Goal: Information Seeking & Learning: Learn about a topic

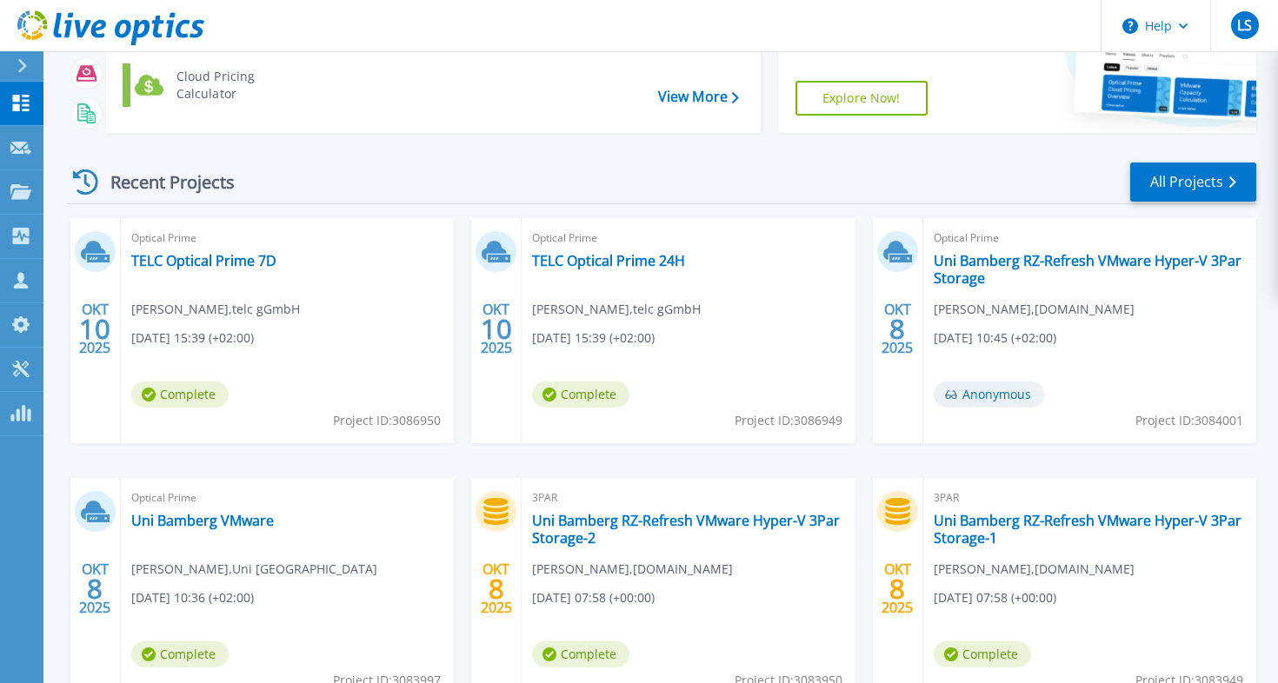
scroll to position [280, 0]
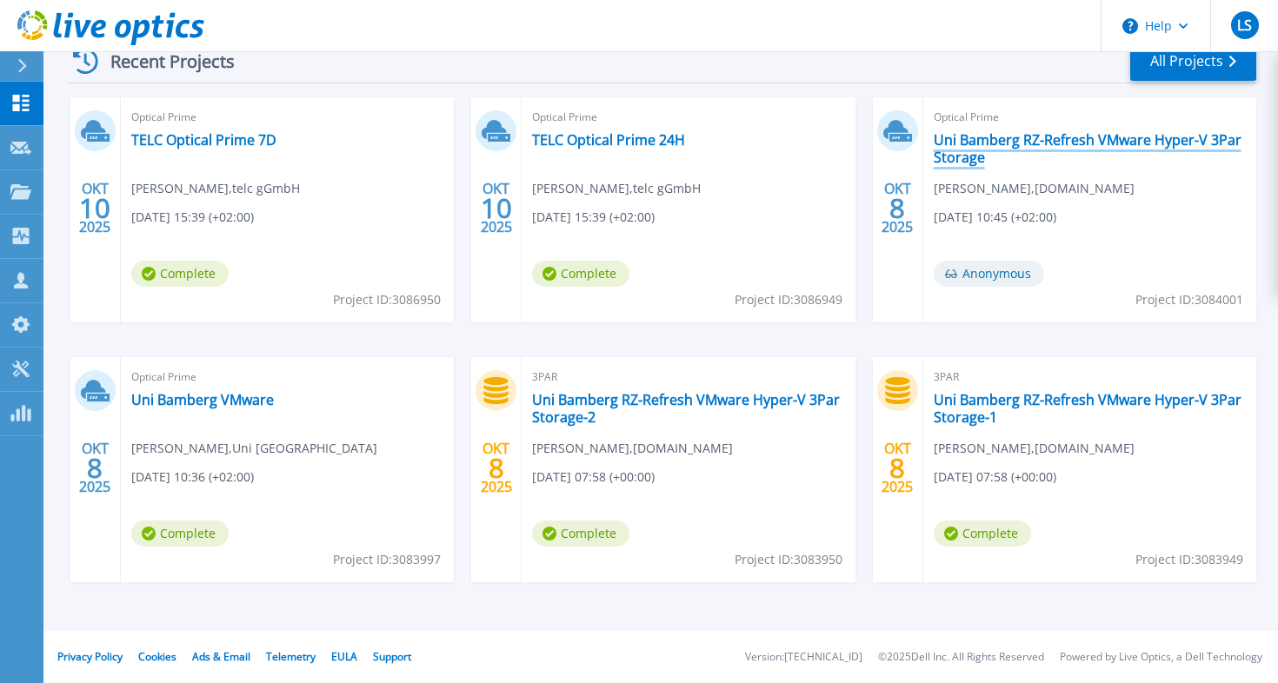
click at [1034, 140] on link "Uni Bamberg RZ-Refresh VMware Hyper-V 3Par Storage" at bounding box center [1090, 148] width 312 height 35
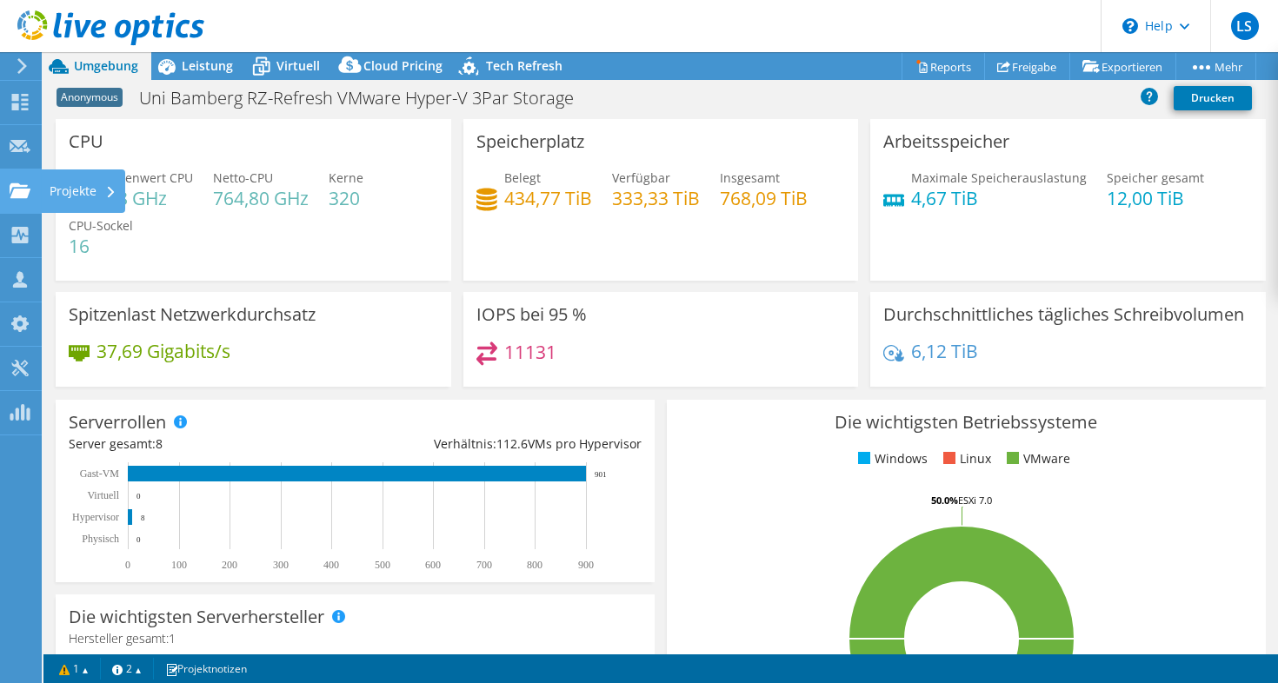
click at [17, 201] on div at bounding box center [20, 192] width 21 height 19
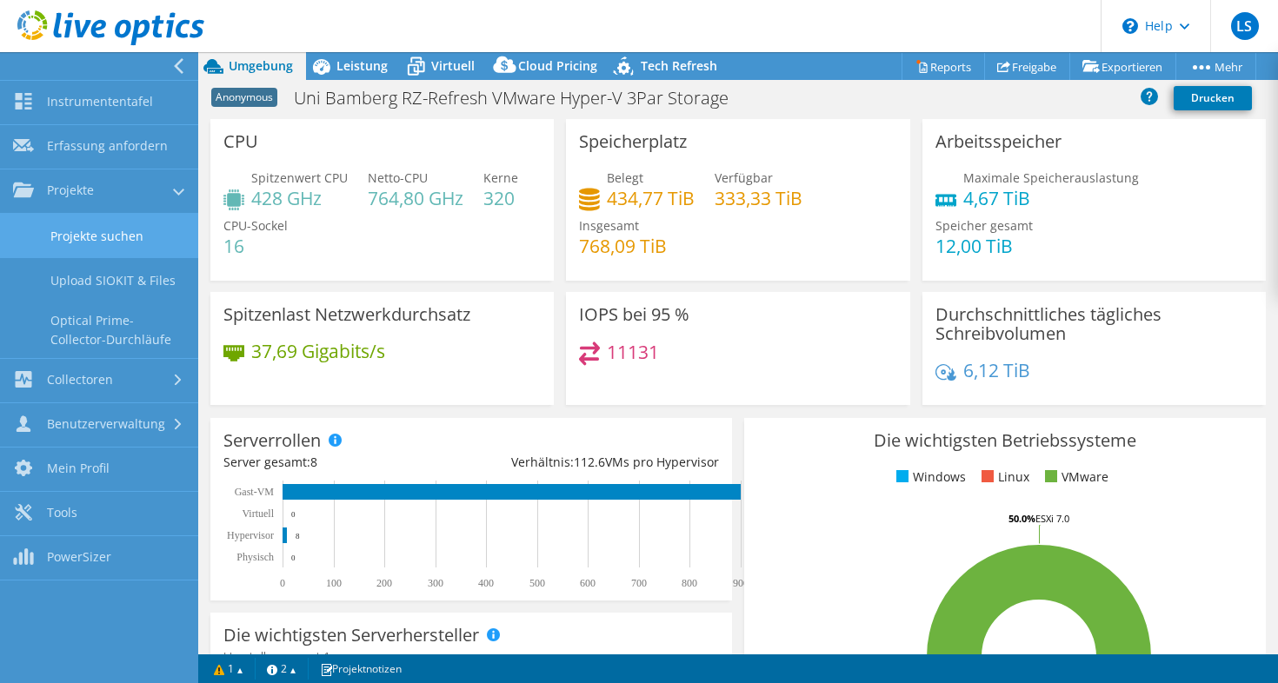
click at [66, 240] on link "Projekte suchen" at bounding box center [99, 236] width 198 height 44
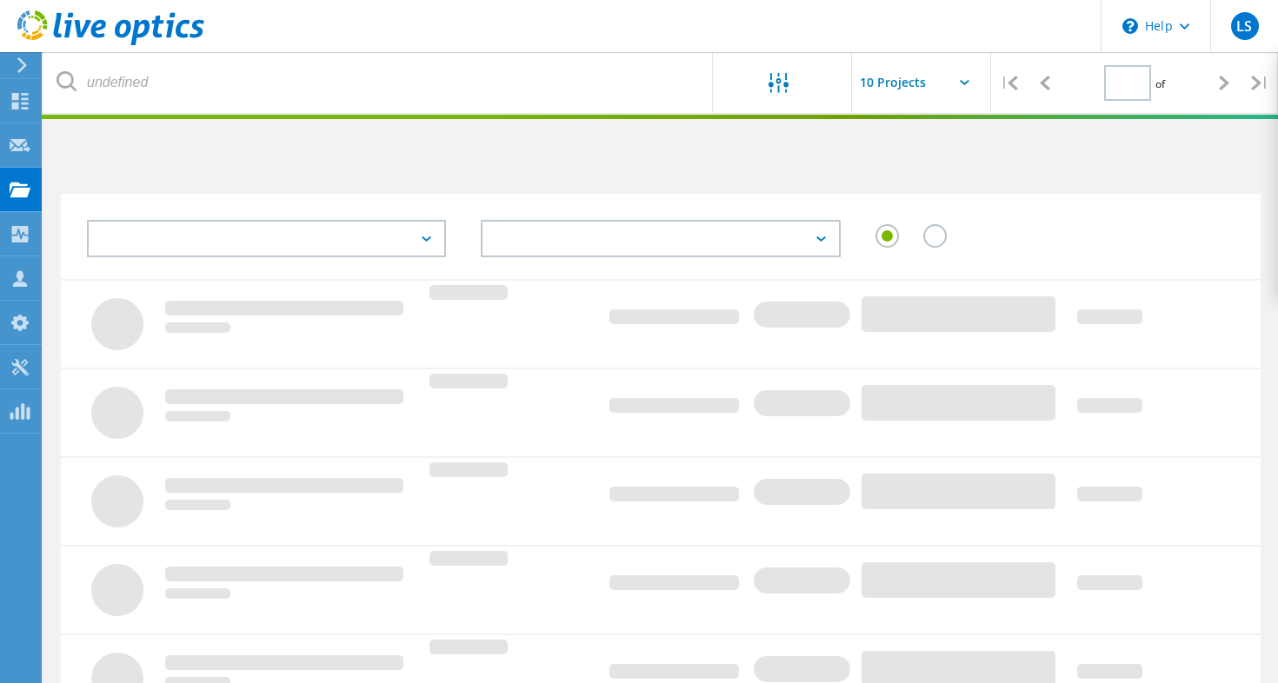
type input "1"
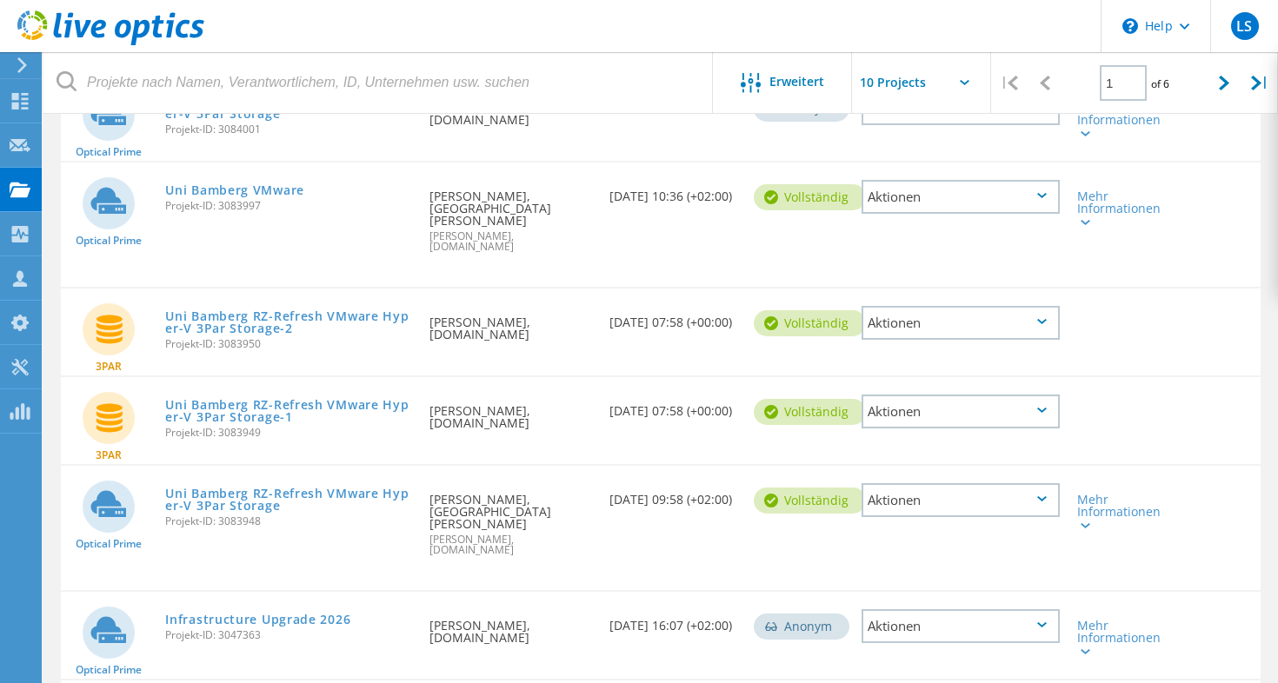
scroll to position [481, 0]
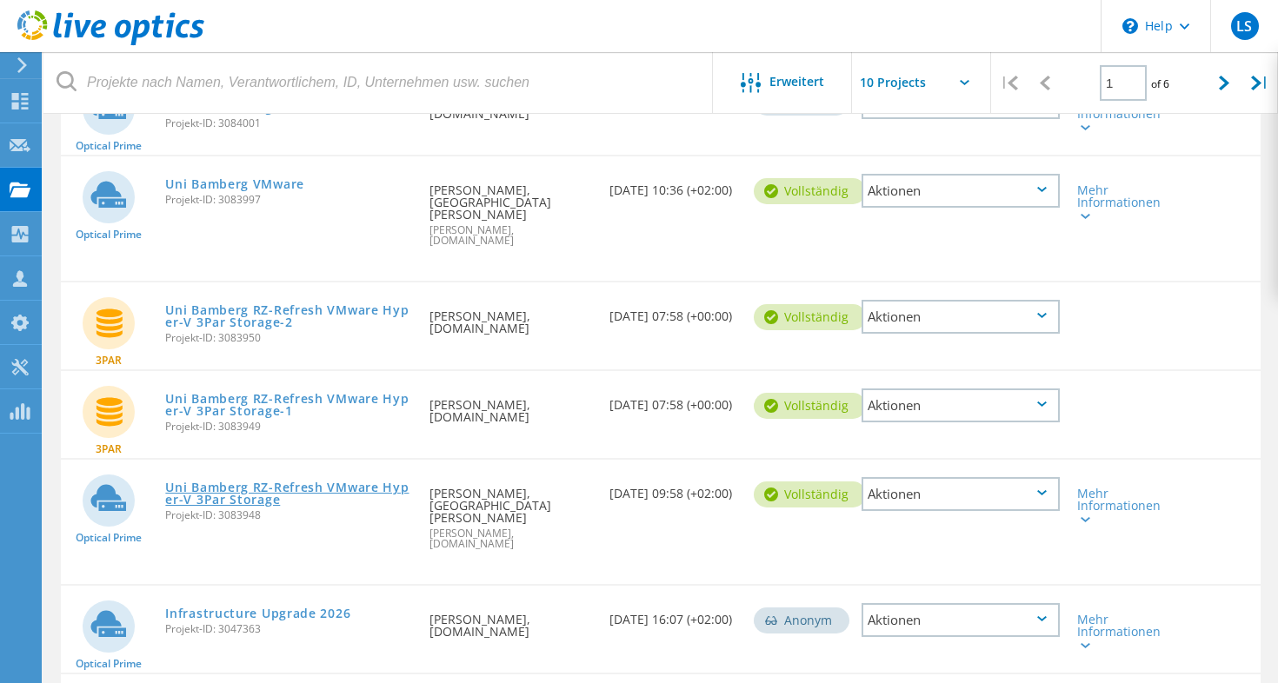
click at [227, 482] on link "Uni Bamberg RZ-Refresh VMware Hyper-V 3Par Storage" at bounding box center [288, 494] width 247 height 24
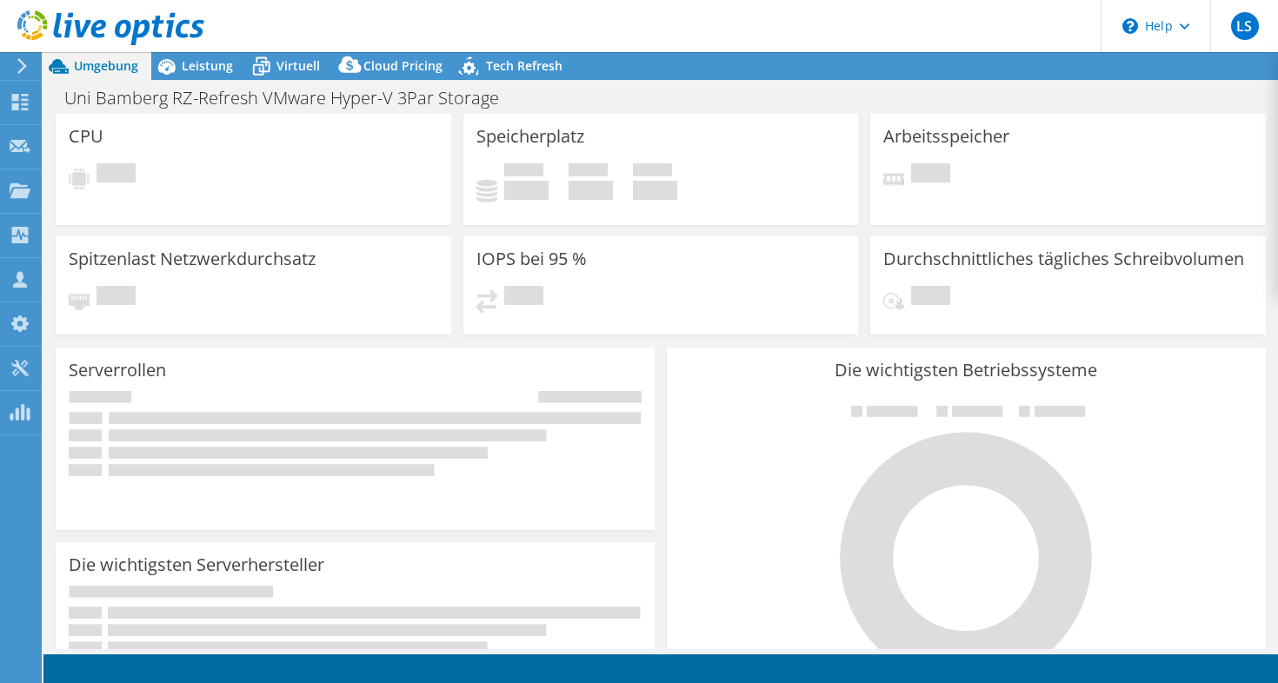
select select "USD"
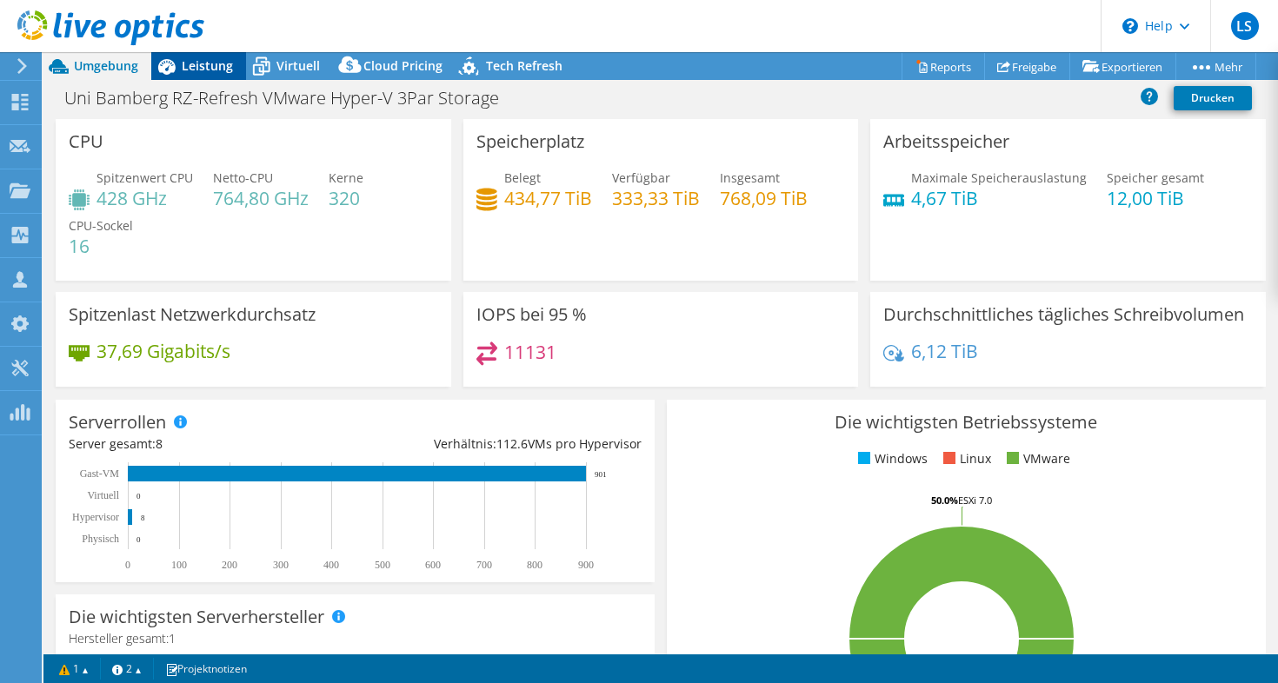
click at [204, 72] on span "Leistung" at bounding box center [207, 65] width 51 height 17
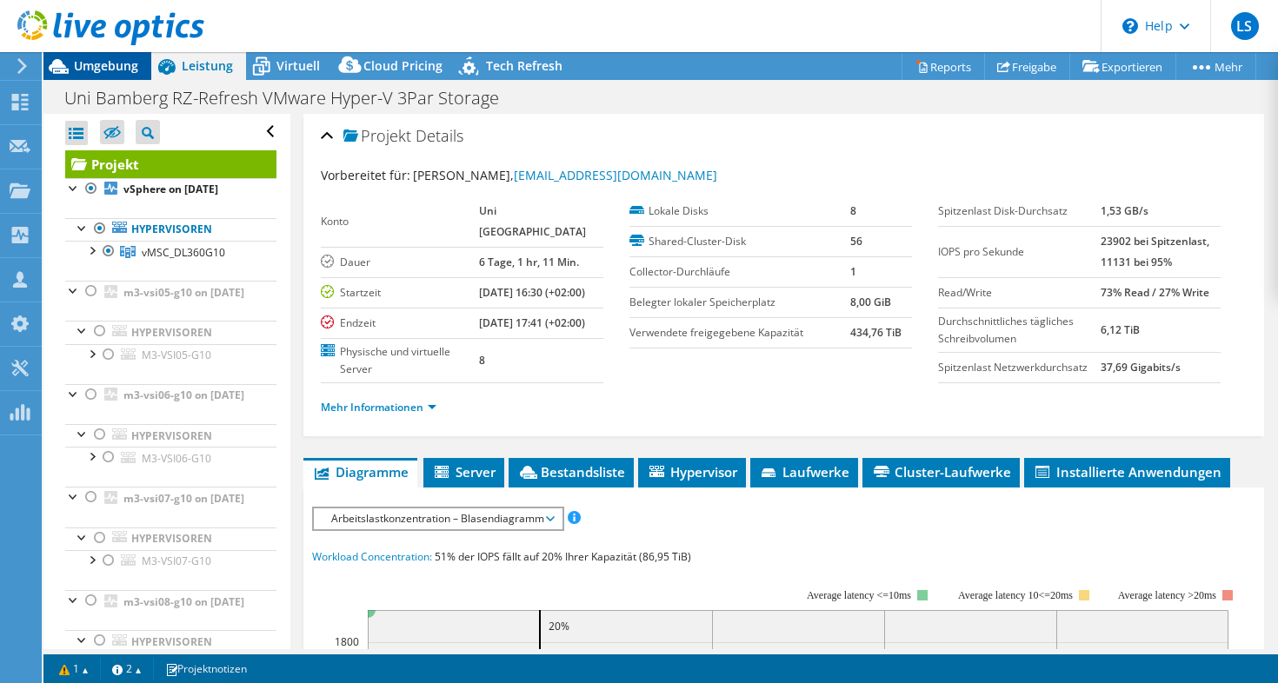
click at [108, 72] on span "Umgebung" at bounding box center [106, 65] width 64 height 17
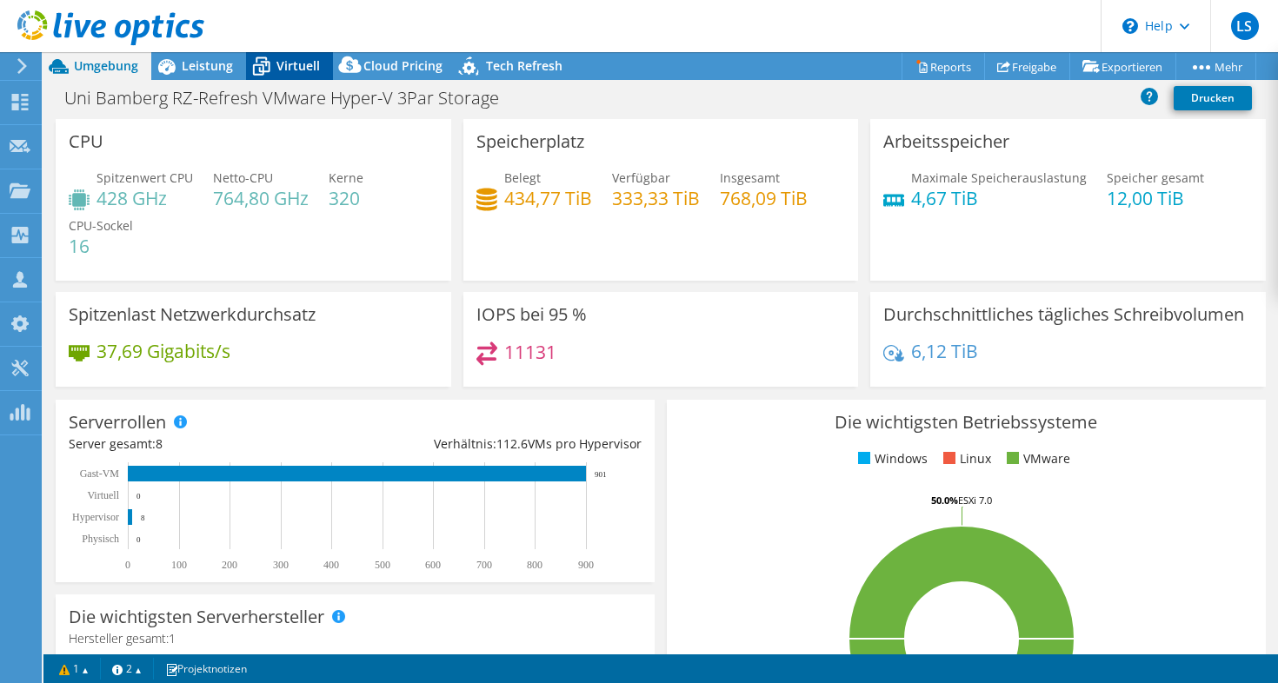
click at [276, 60] on span "Virtuell" at bounding box center [297, 65] width 43 height 17
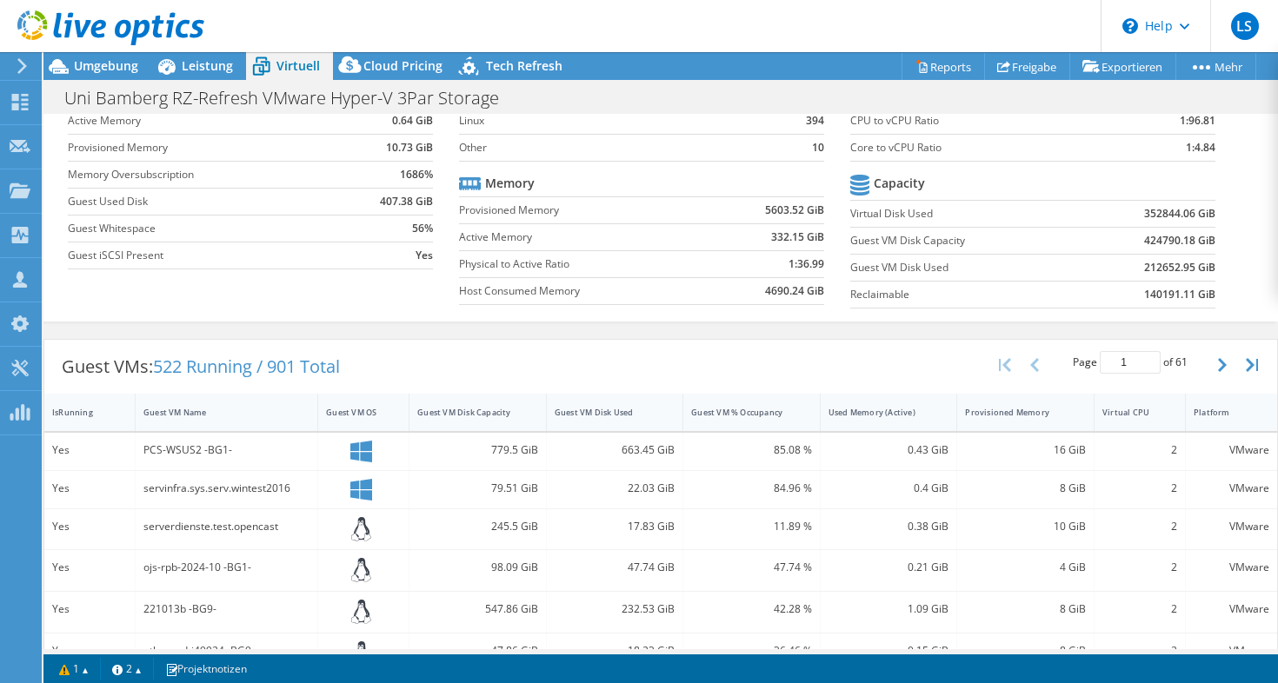
scroll to position [235, 0]
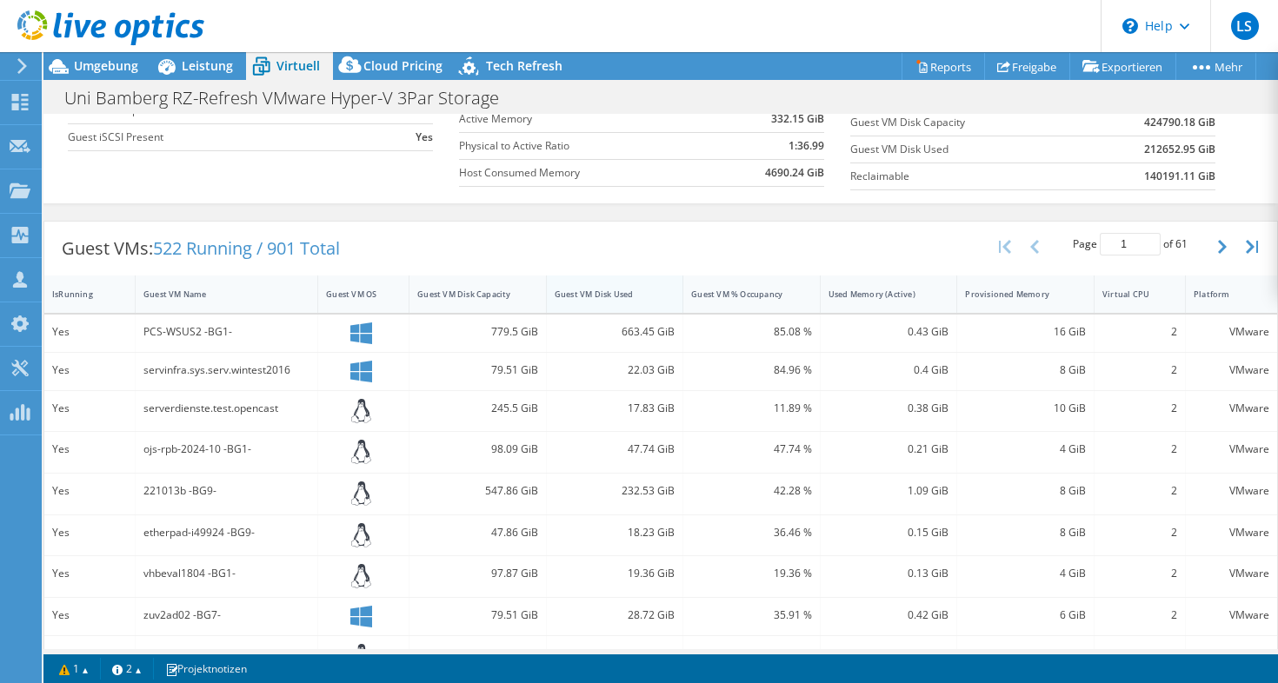
click at [631, 299] on div "Guest VM Disk Used" at bounding box center [605, 294] width 116 height 27
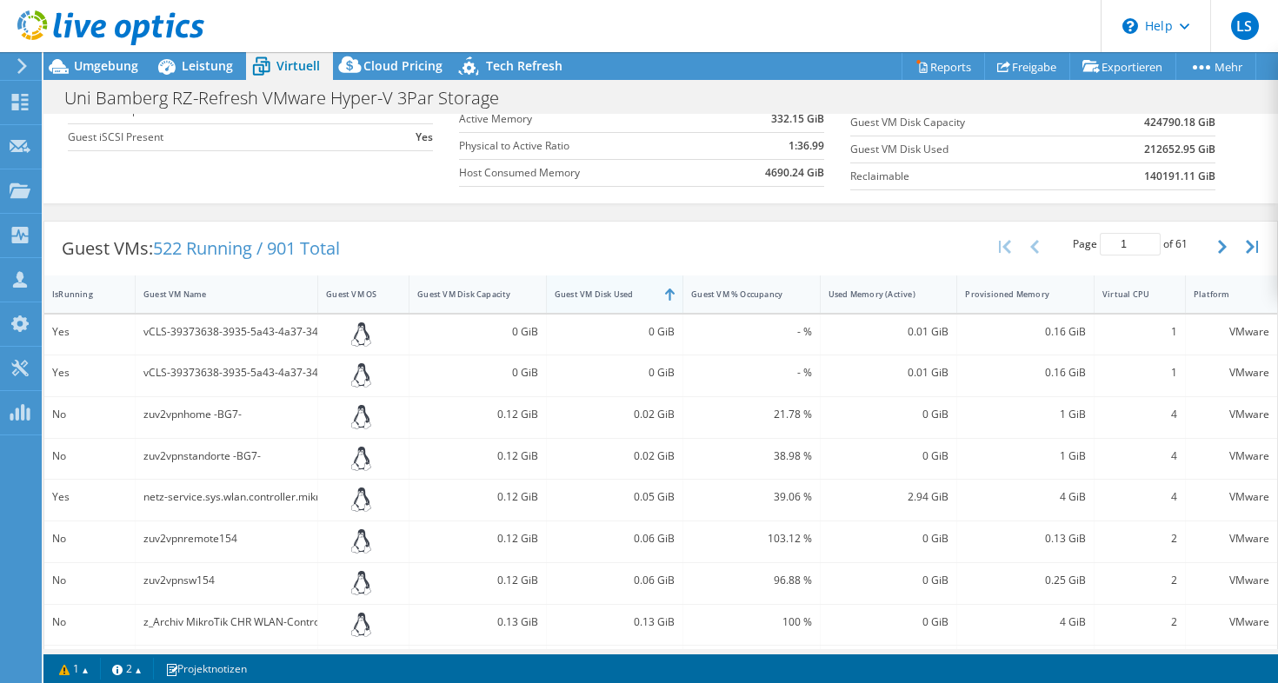
click at [631, 299] on div "Guest VM Disk Used" at bounding box center [605, 294] width 116 height 27
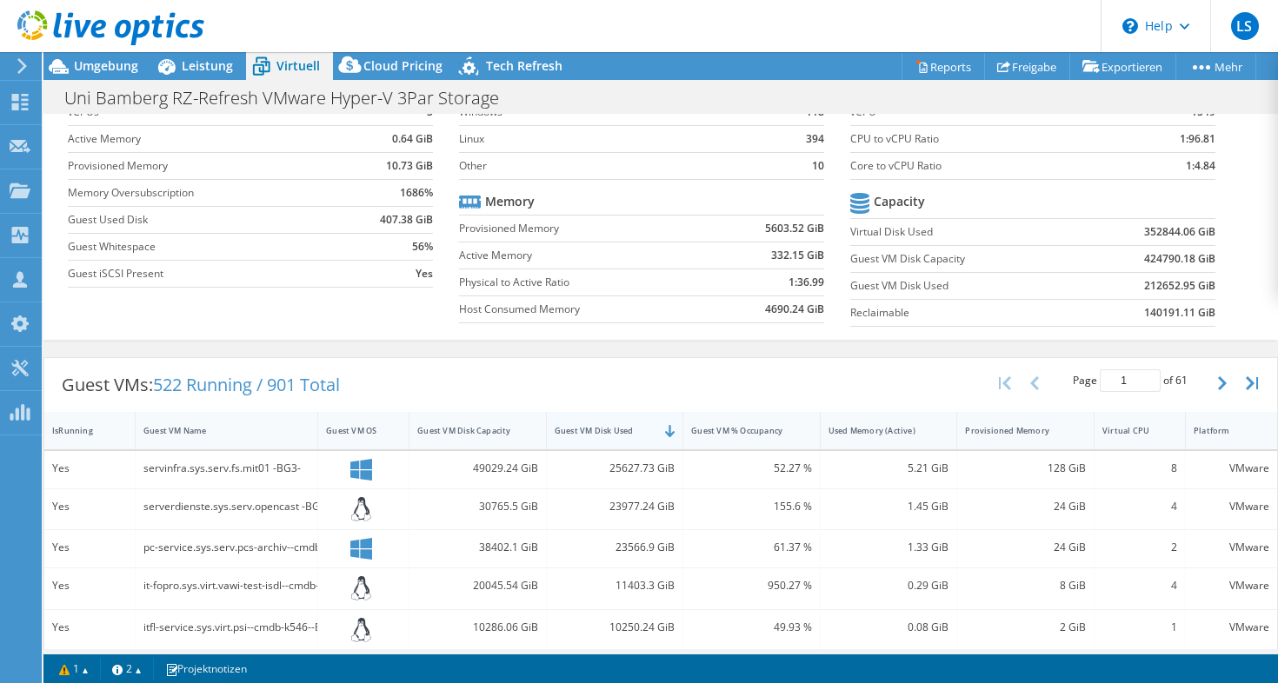
scroll to position [0, 0]
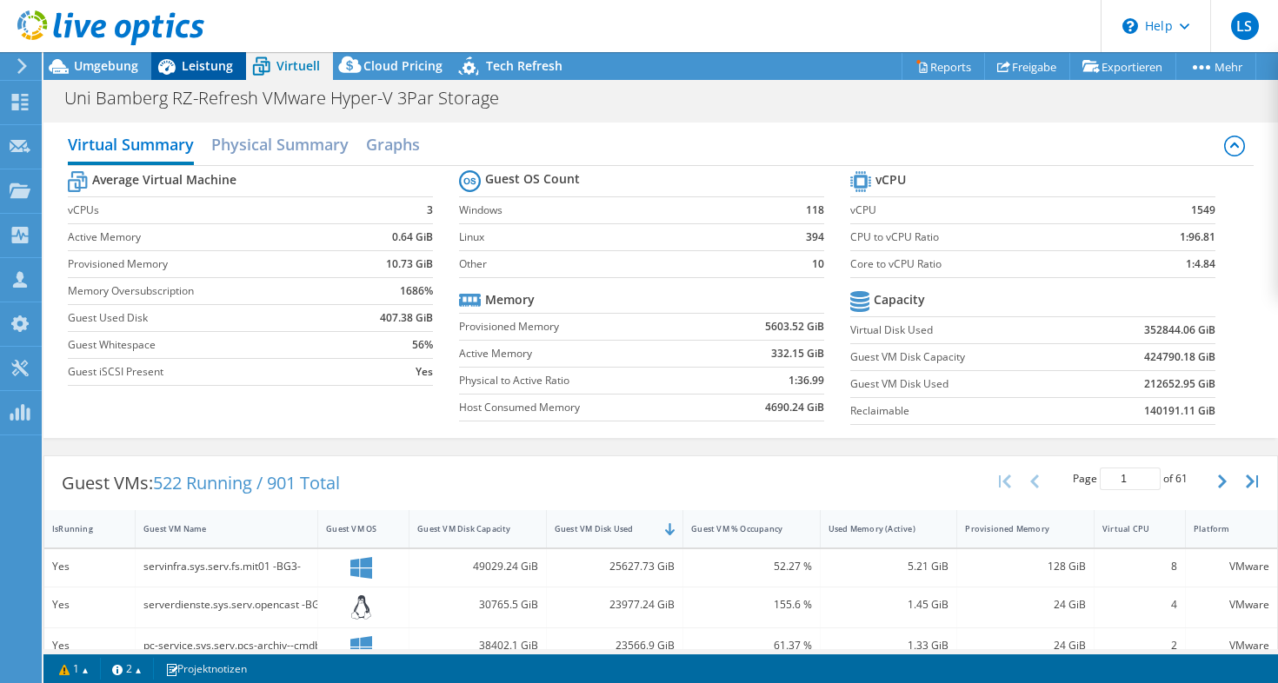
click at [203, 70] on span "Leistung" at bounding box center [207, 65] width 51 height 17
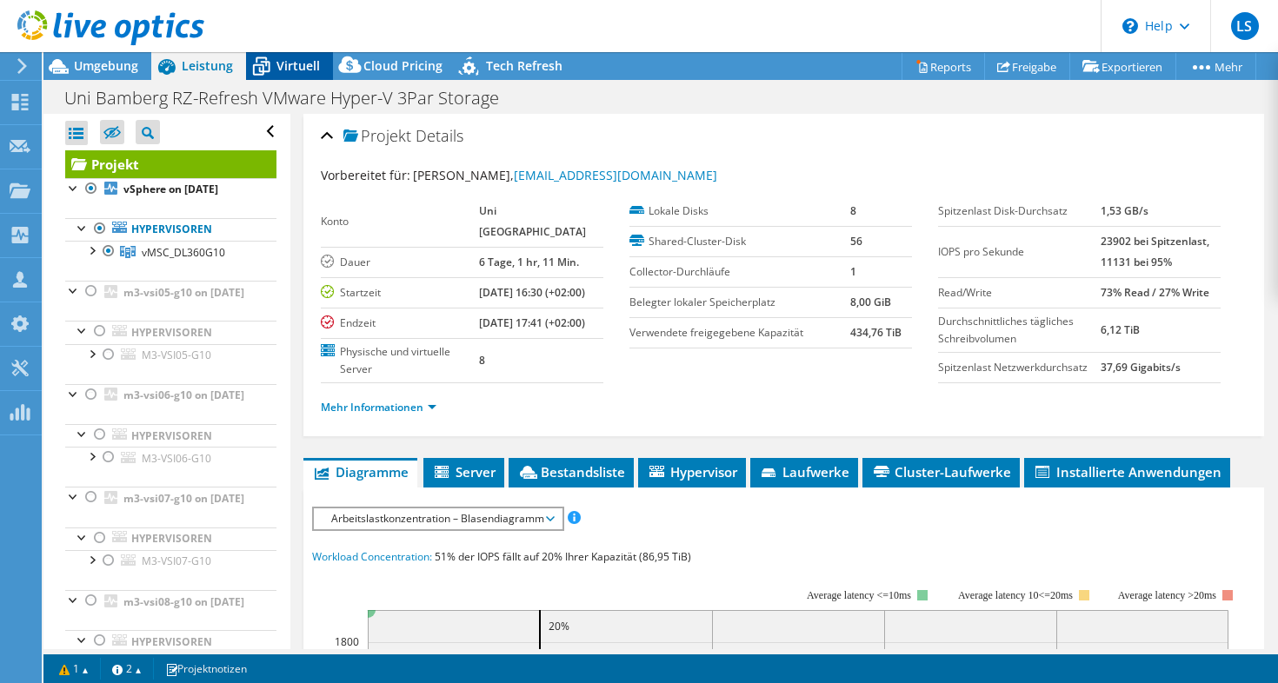
click at [295, 58] on span "Virtuell" at bounding box center [297, 65] width 43 height 17
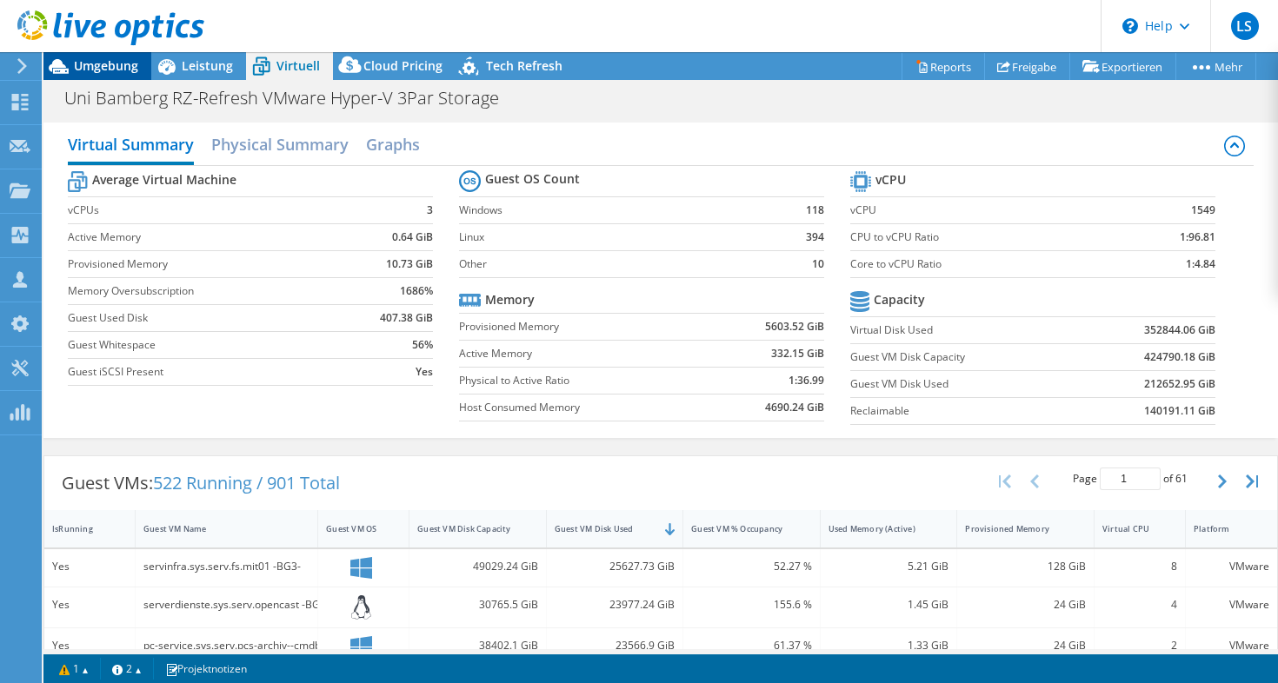
click at [89, 75] on div "Umgebung" at bounding box center [97, 66] width 108 height 28
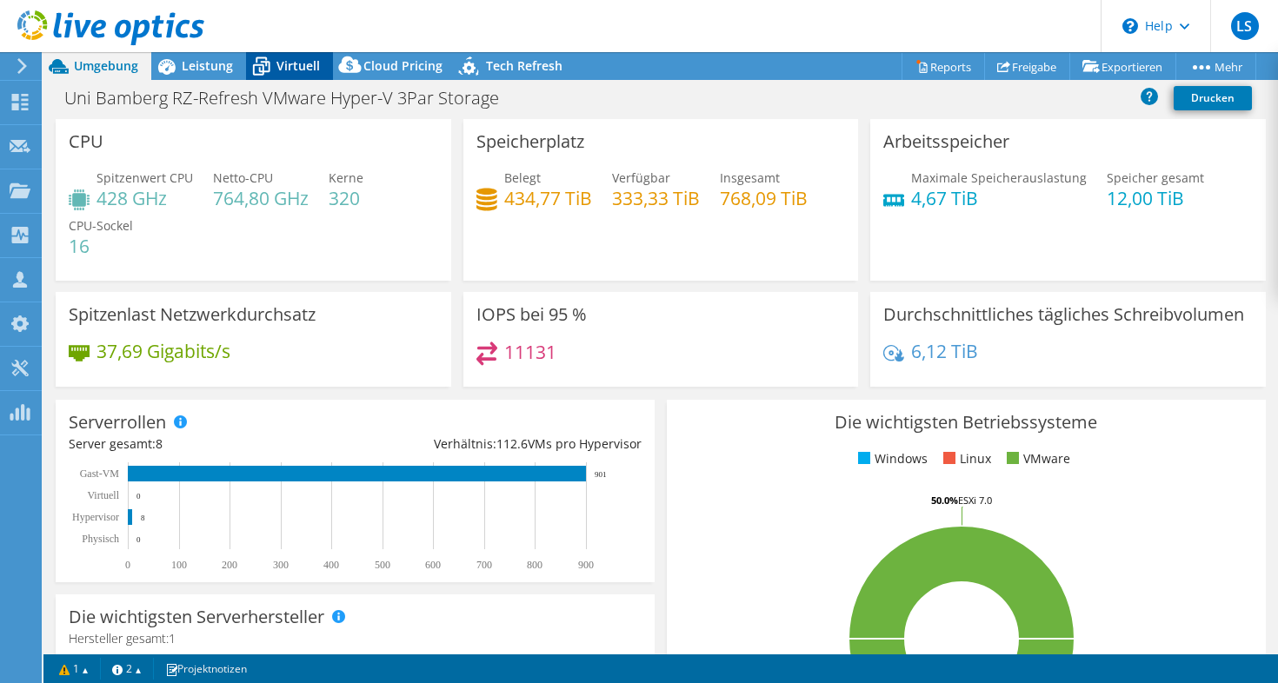
click at [278, 53] on div "Virtuell" at bounding box center [289, 66] width 87 height 28
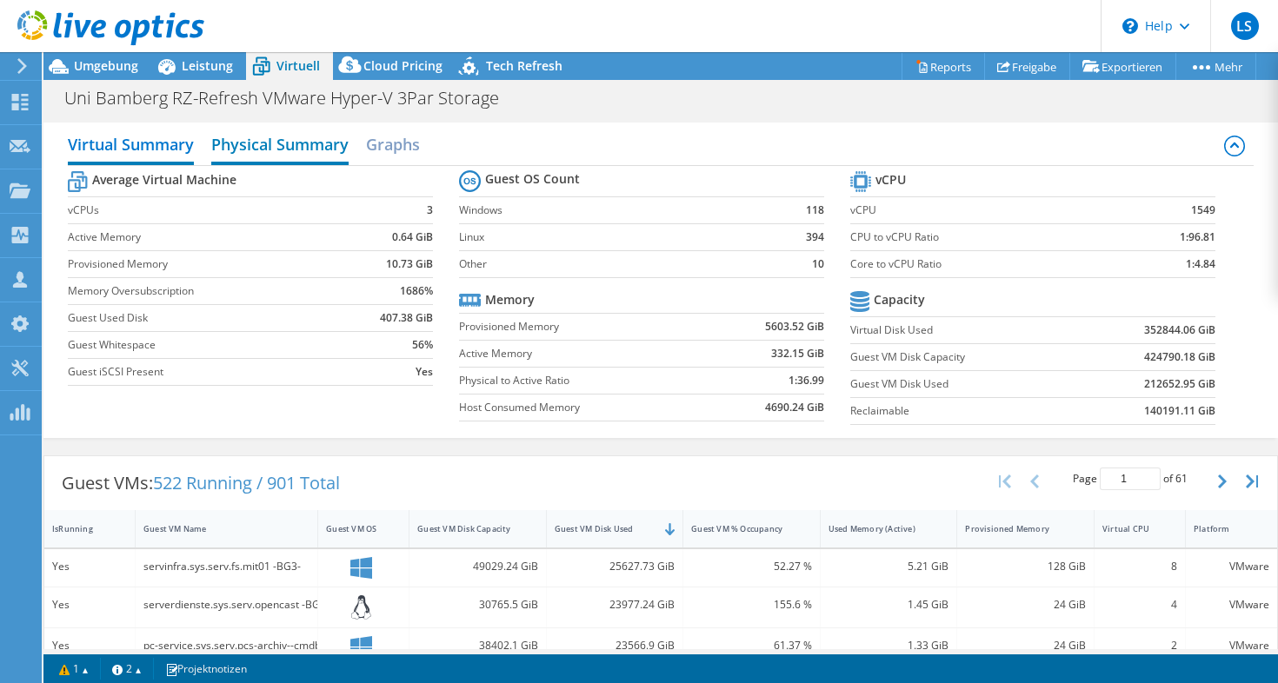
click at [286, 143] on h2 "Physical Summary" at bounding box center [279, 146] width 137 height 38
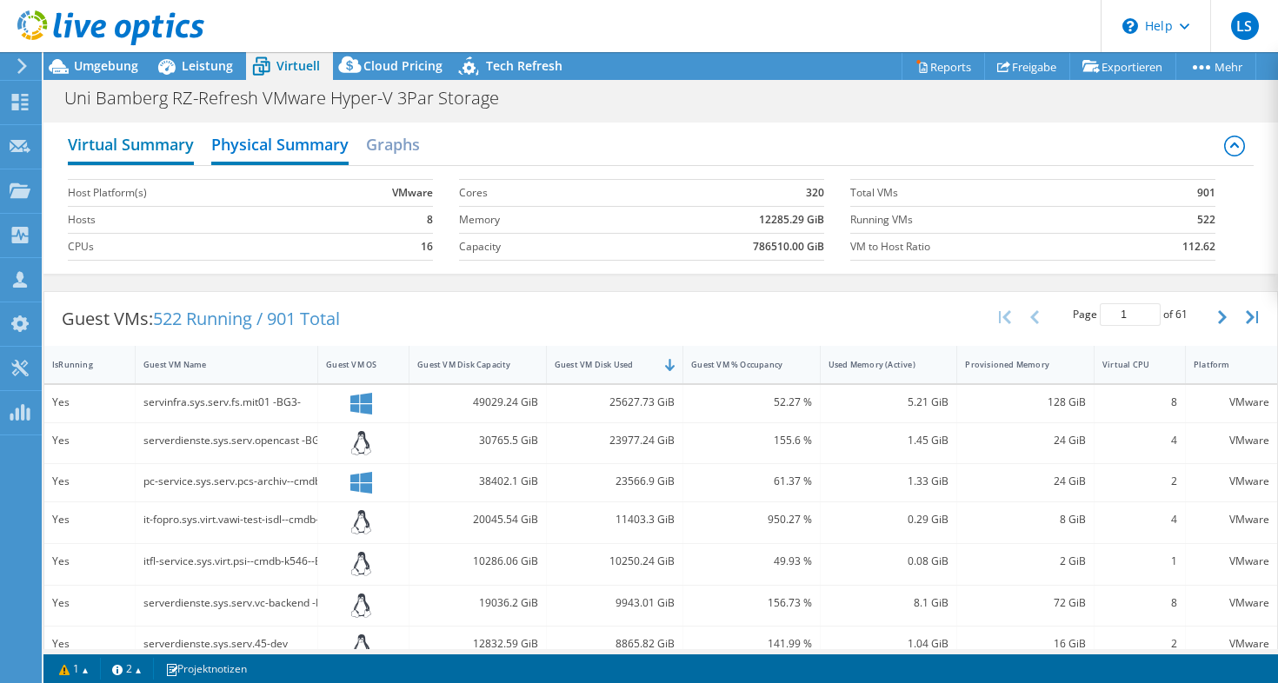
click at [130, 148] on h2 "Virtual Summary" at bounding box center [131, 146] width 126 height 38
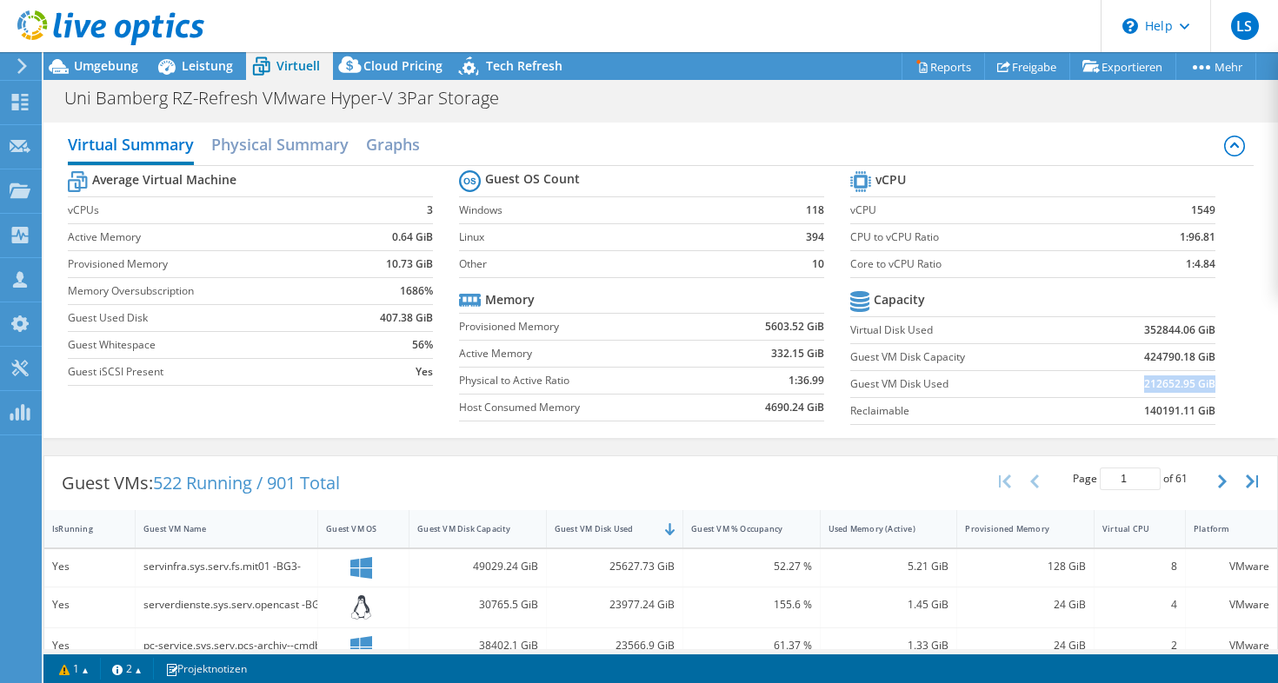
drag, startPoint x: 1145, startPoint y: 387, endPoint x: 1214, endPoint y: 385, distance: 68.7
click at [1214, 385] on b "212652.95 GiB" at bounding box center [1179, 384] width 71 height 17
click at [79, 75] on div "Umgebung" at bounding box center [97, 66] width 108 height 28
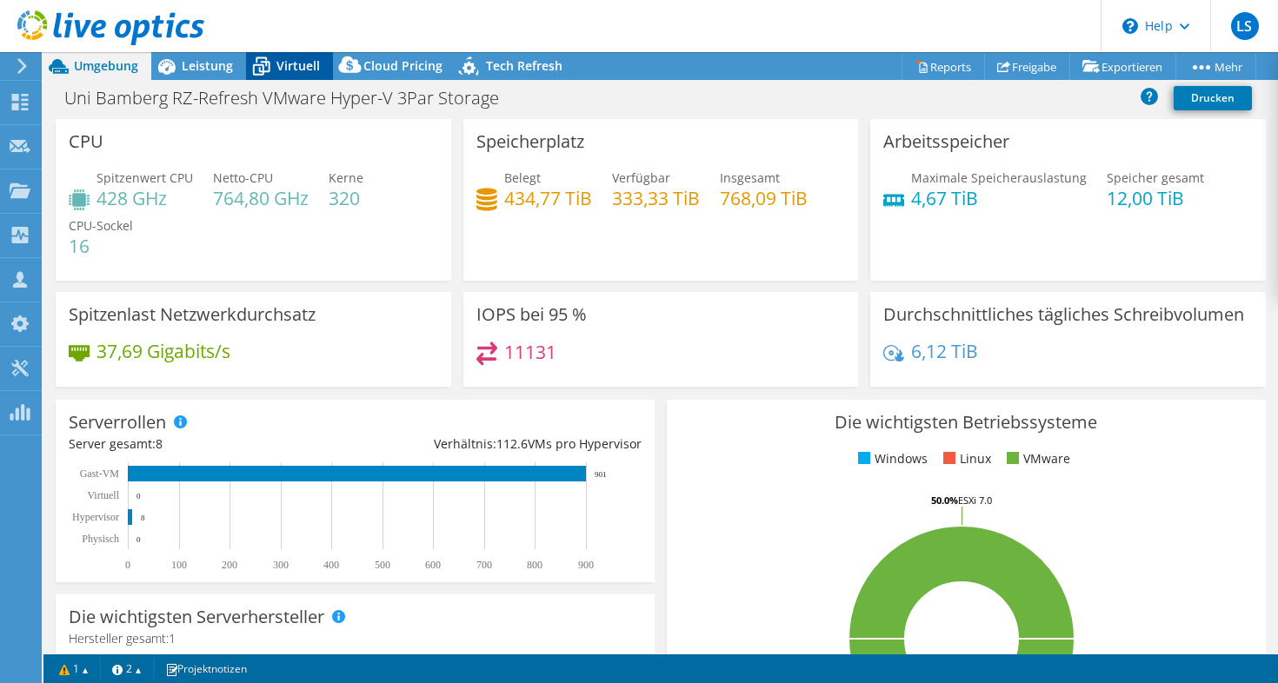
click at [276, 67] on span "Virtuell" at bounding box center [297, 65] width 43 height 17
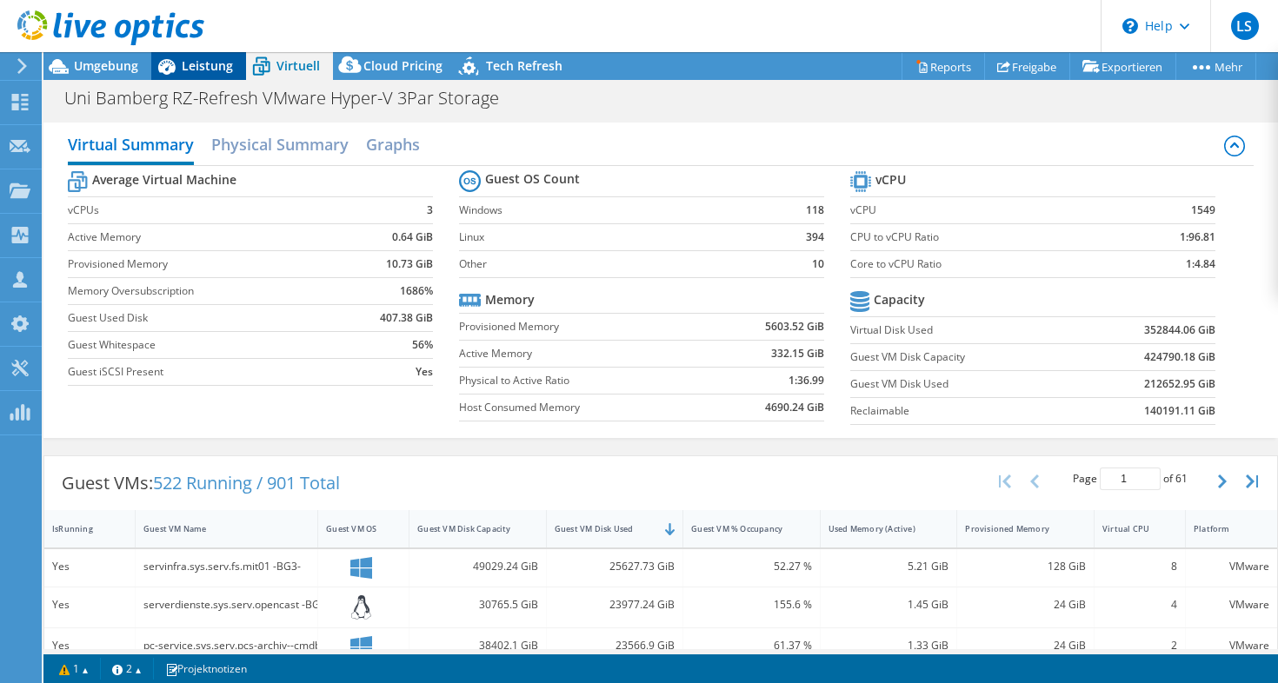
click at [190, 70] on span "Leistung" at bounding box center [207, 65] width 51 height 17
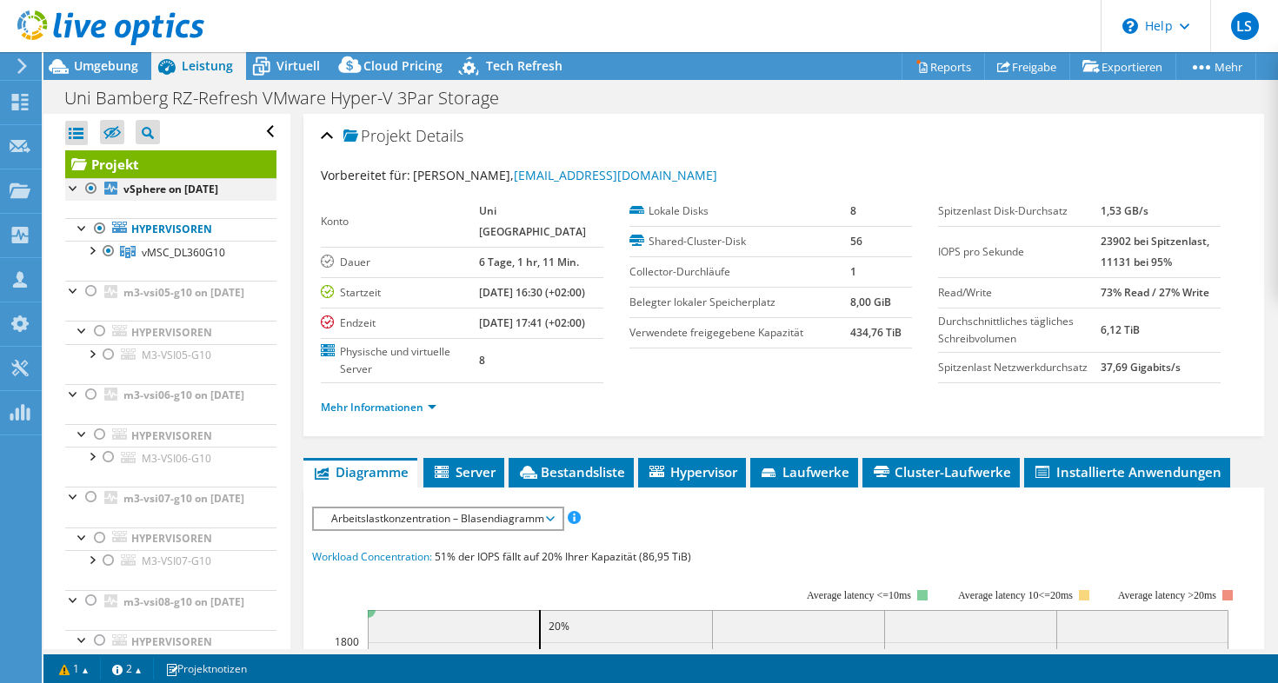
click at [93, 187] on div at bounding box center [91, 188] width 17 height 21
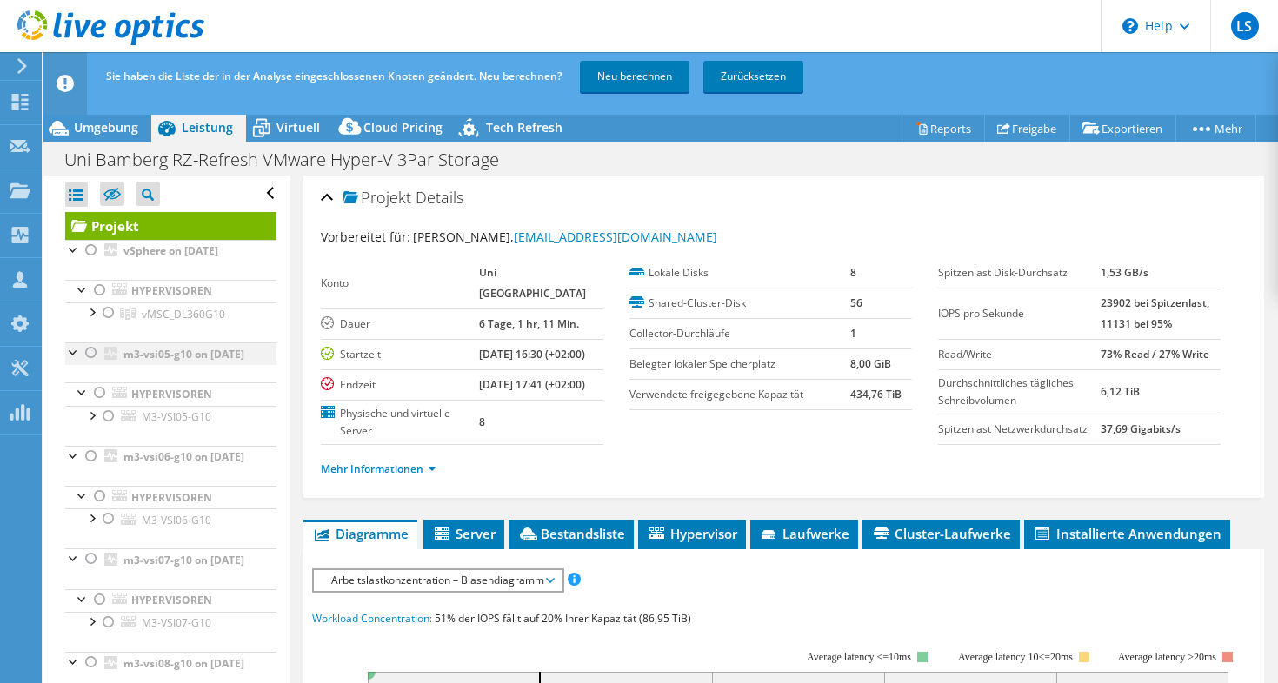
click at [89, 352] on div at bounding box center [91, 353] width 17 height 21
click at [88, 467] on div at bounding box center [91, 456] width 17 height 21
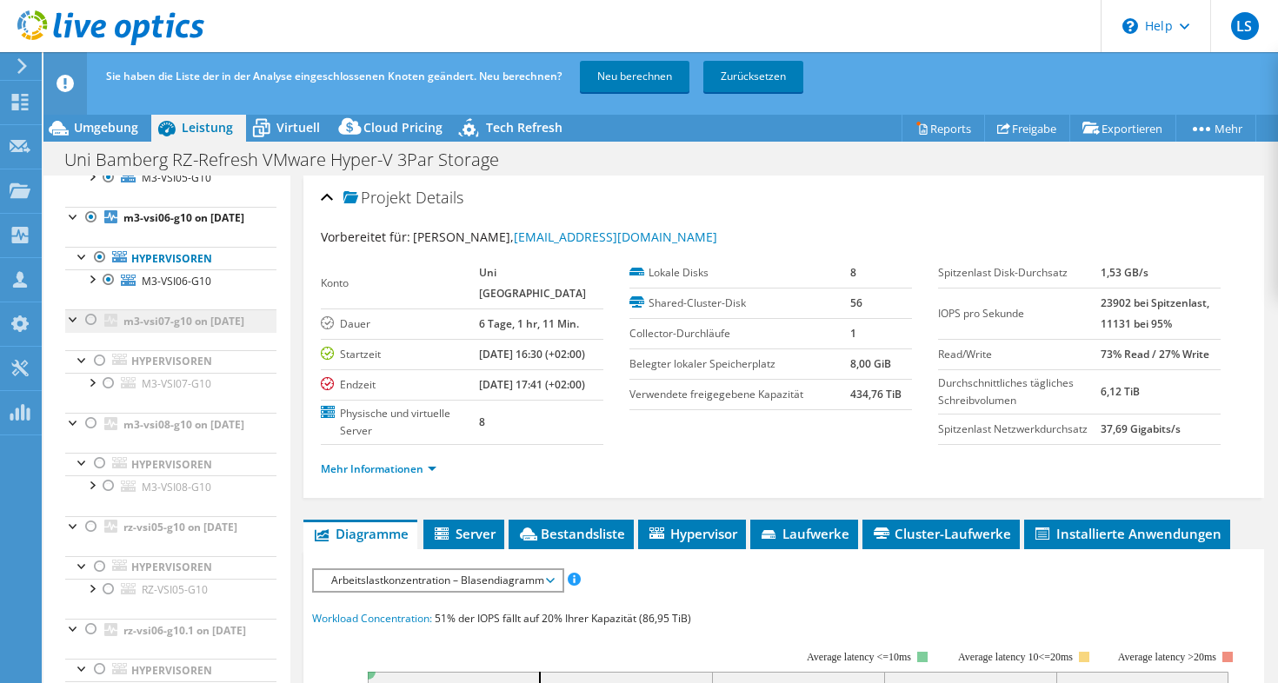
scroll to position [243, 0]
click at [87, 327] on div at bounding box center [91, 316] width 17 height 21
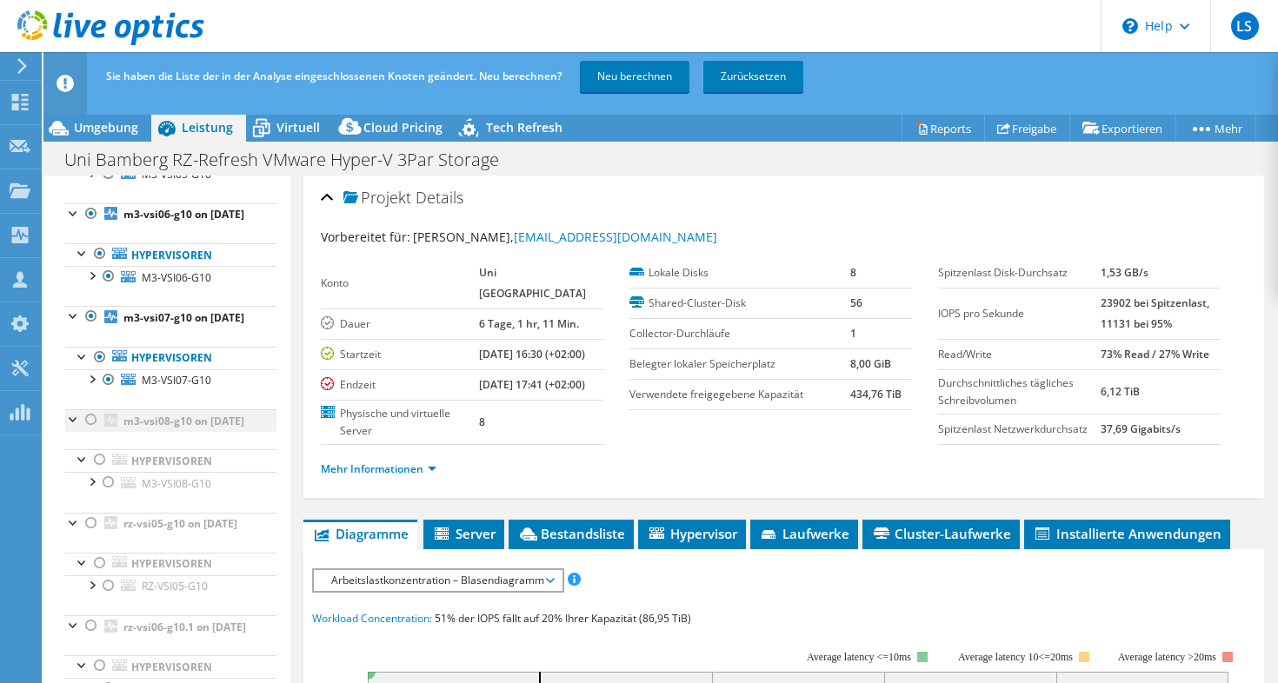
click at [91, 430] on div at bounding box center [91, 420] width 17 height 21
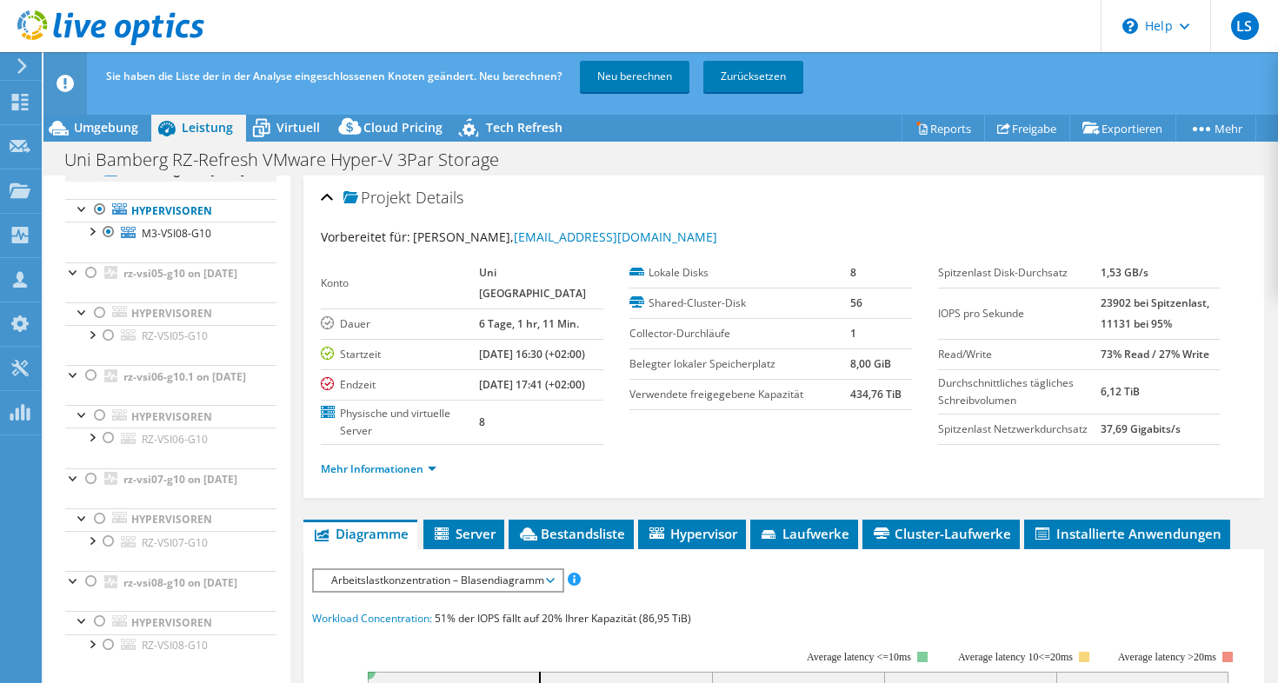
scroll to position [520, 0]
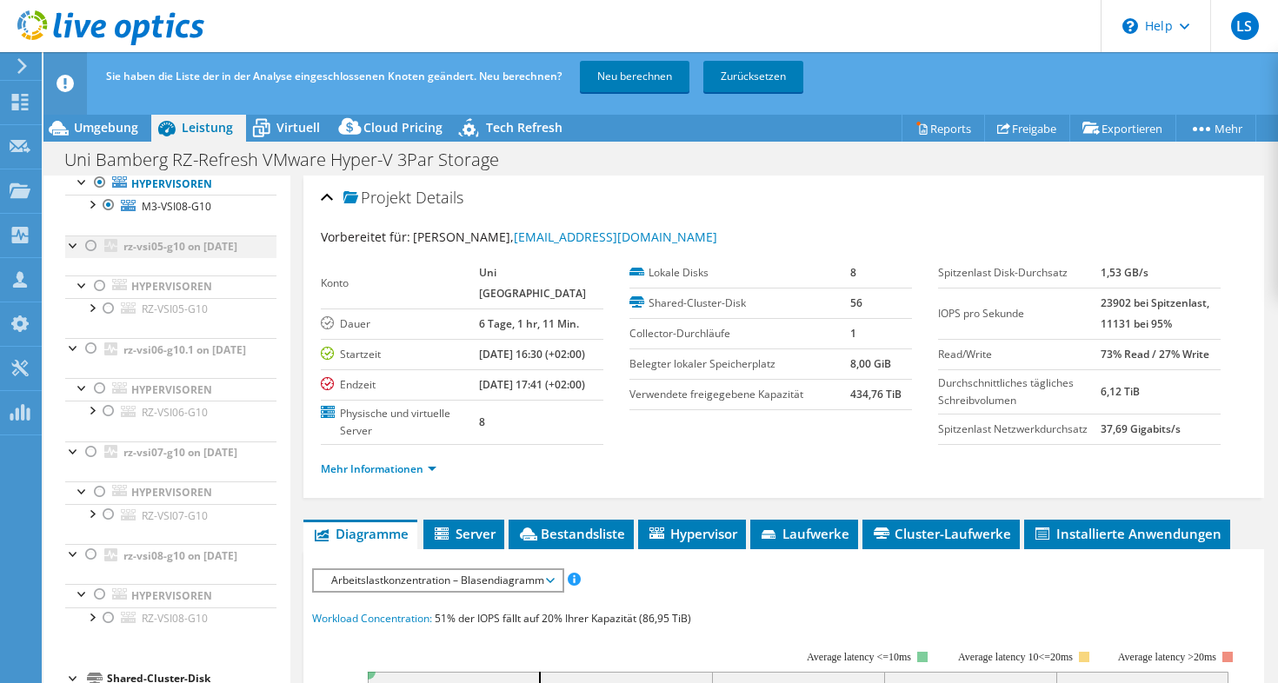
click at [93, 256] on div at bounding box center [91, 246] width 17 height 21
click at [92, 359] on div at bounding box center [91, 348] width 17 height 21
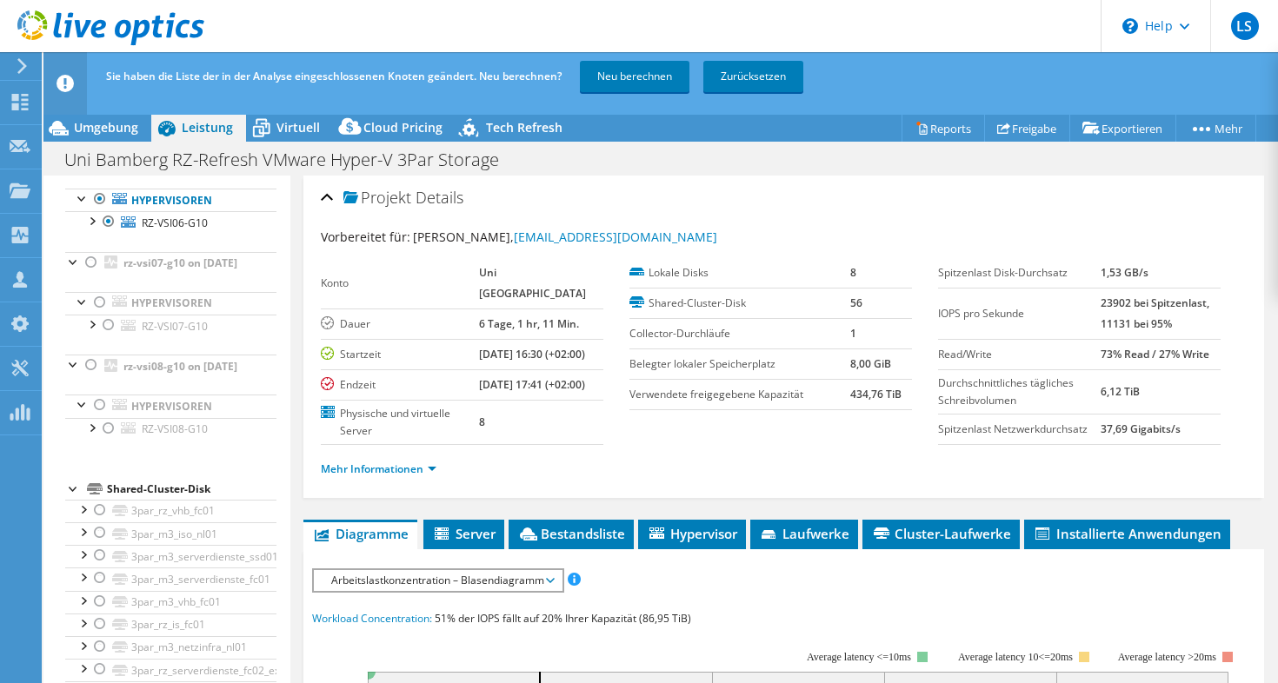
scroll to position [727, 0]
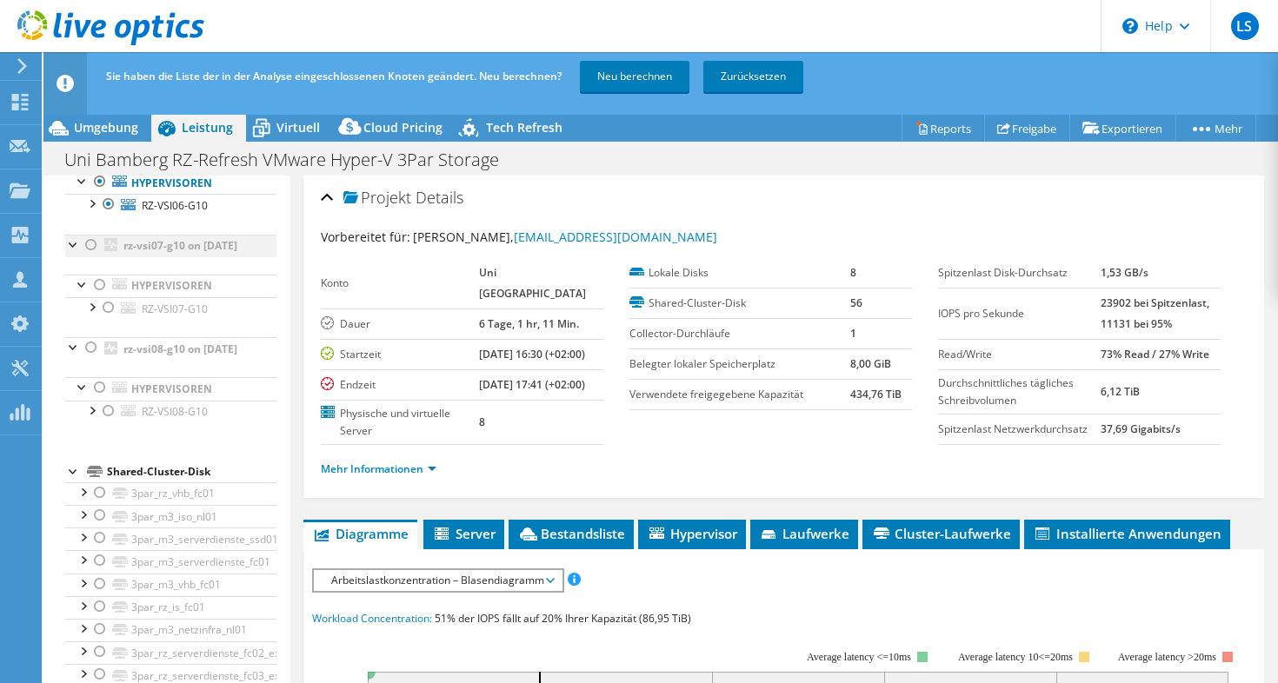
click at [90, 256] on div at bounding box center [91, 245] width 17 height 21
click at [90, 358] on div at bounding box center [91, 347] width 17 height 21
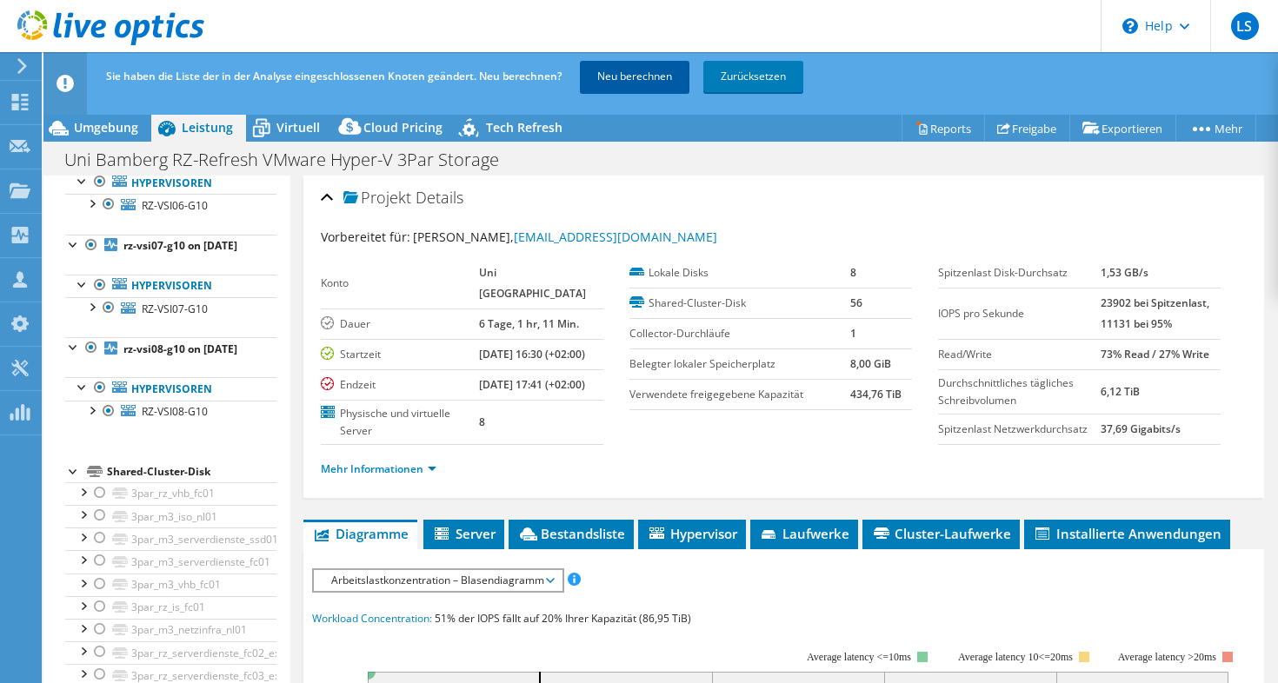
click at [626, 75] on link "Neu berechnen" at bounding box center [635, 76] width 110 height 31
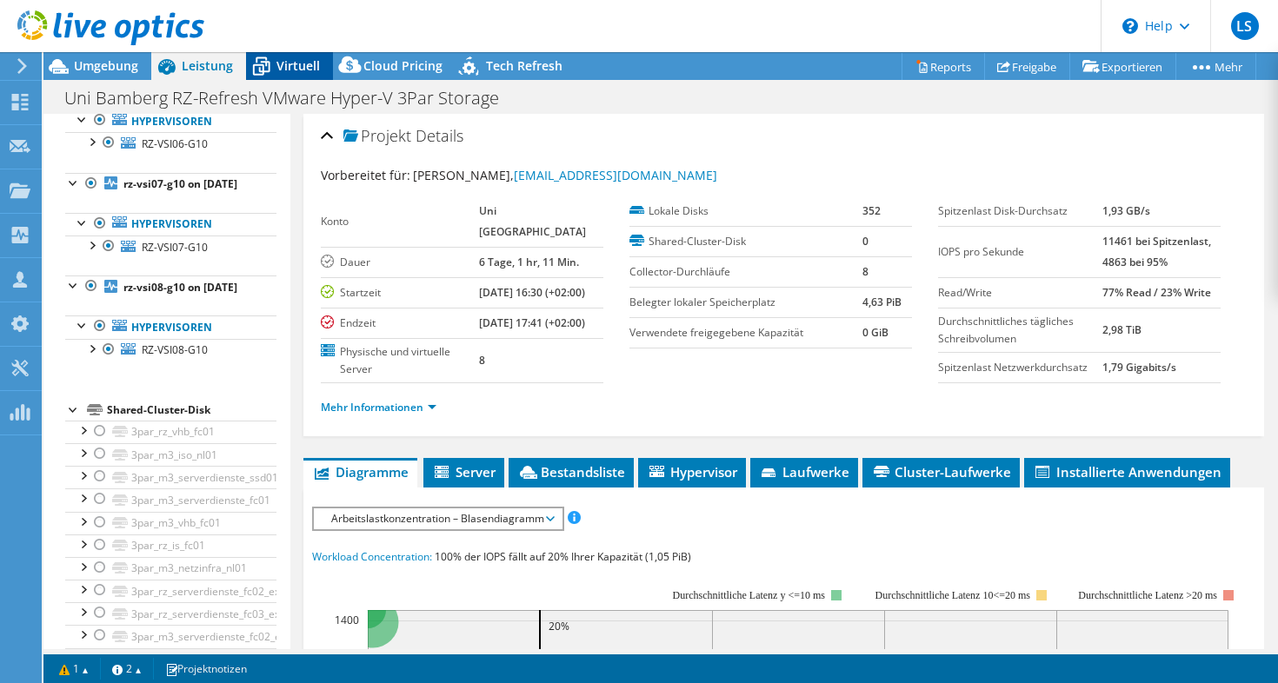
click at [295, 57] on span "Virtuell" at bounding box center [297, 65] width 43 height 17
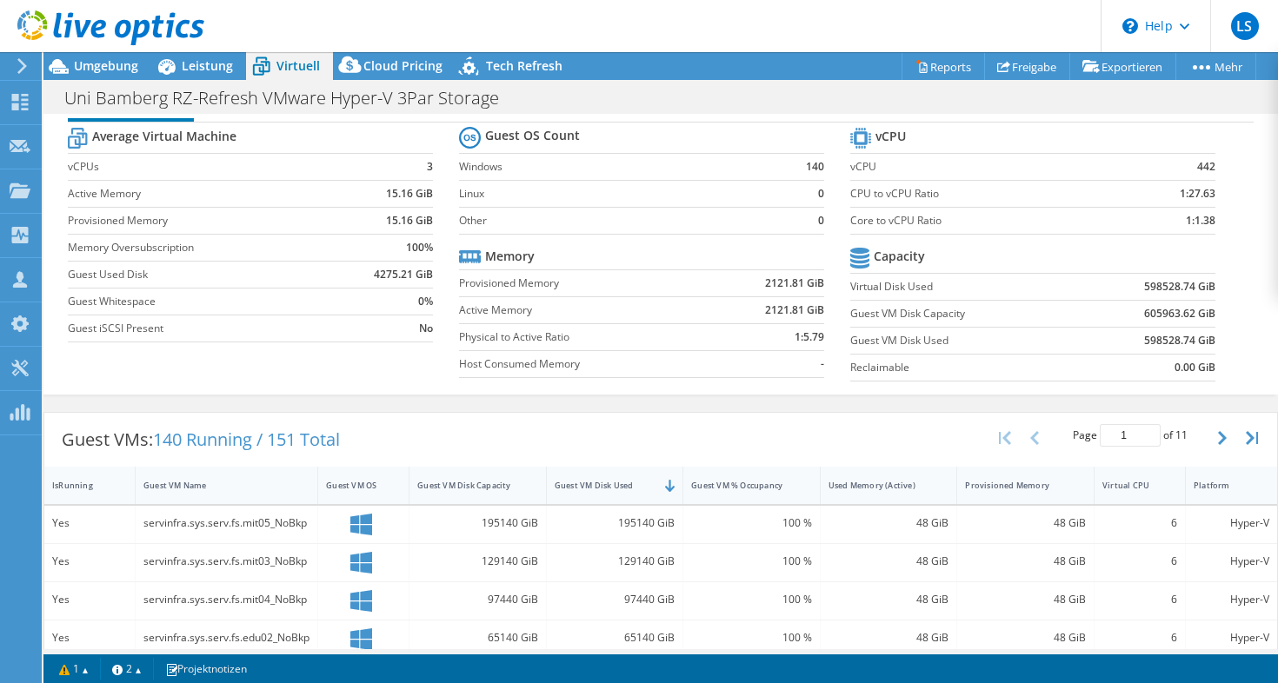
scroll to position [0, 0]
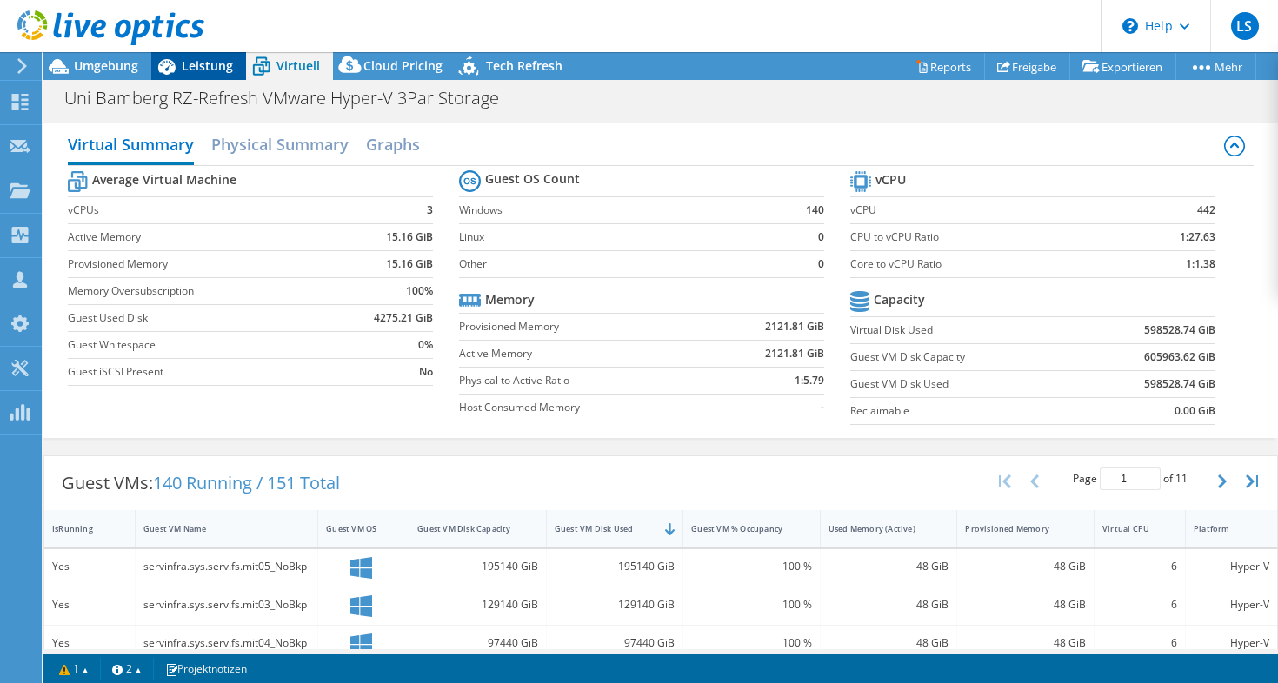
click at [210, 68] on span "Leistung" at bounding box center [207, 65] width 51 height 17
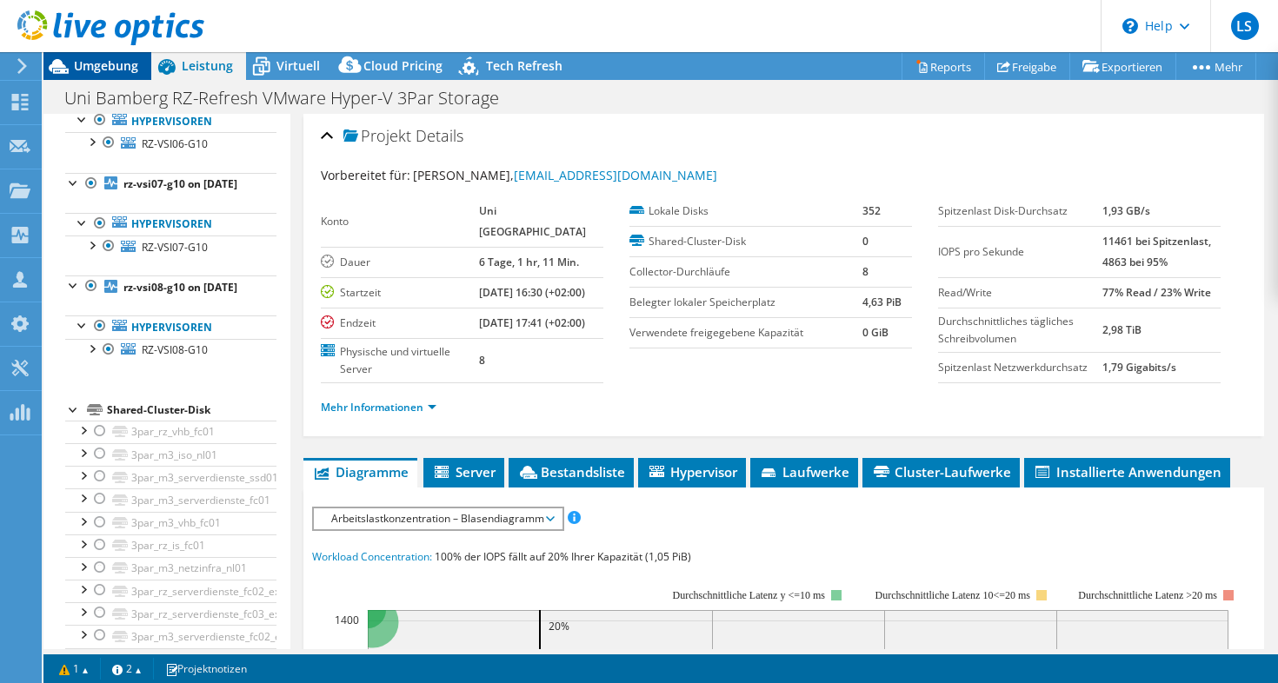
click at [129, 70] on span "Umgebung" at bounding box center [106, 65] width 64 height 17
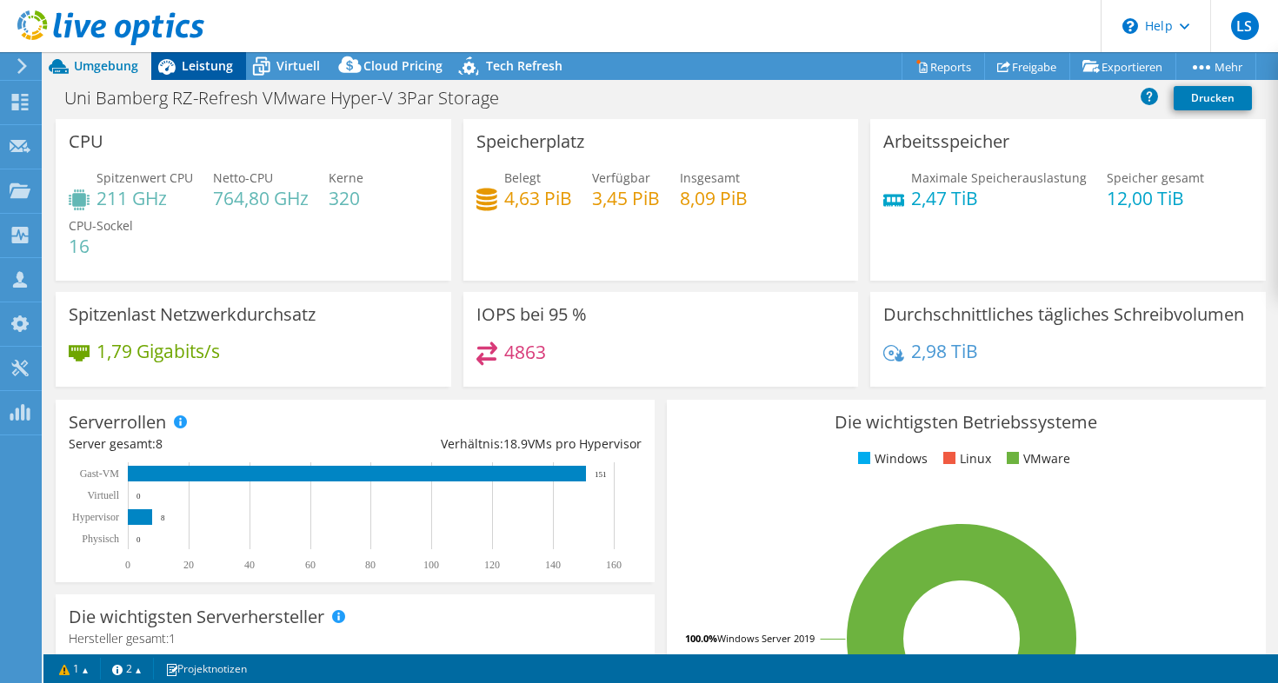
click at [216, 72] on span "Leistung" at bounding box center [207, 65] width 51 height 17
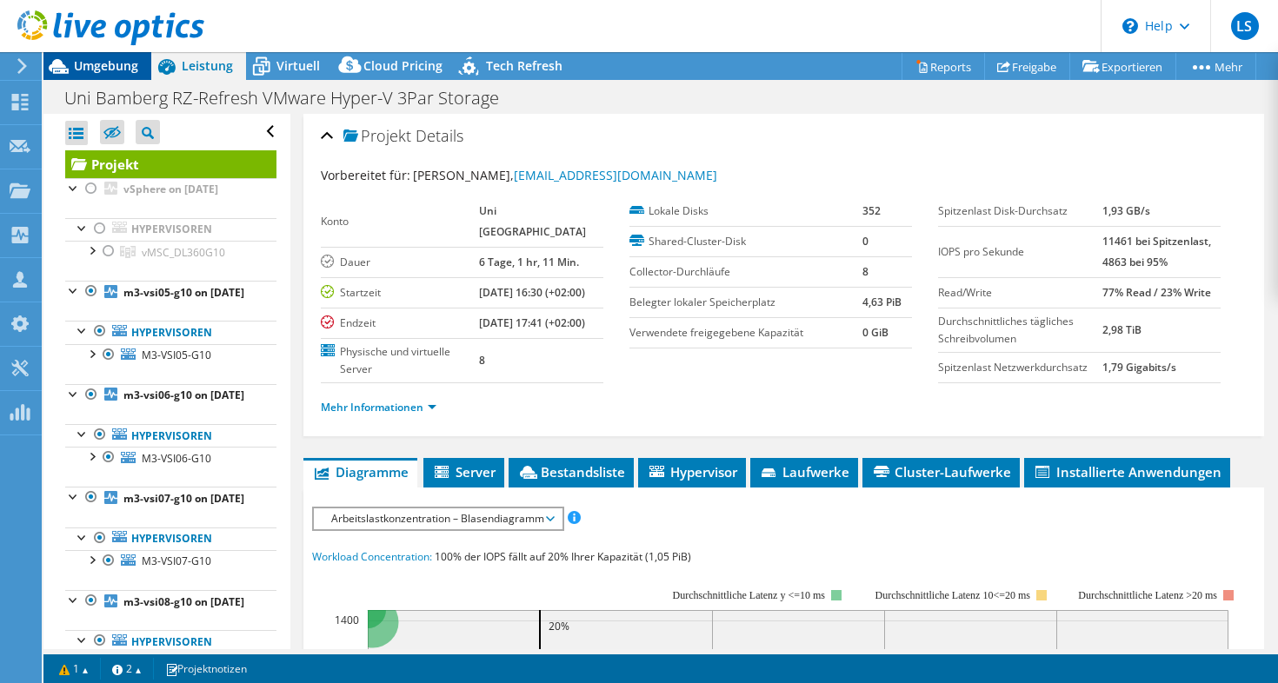
click at [111, 65] on span "Umgebung" at bounding box center [106, 65] width 64 height 17
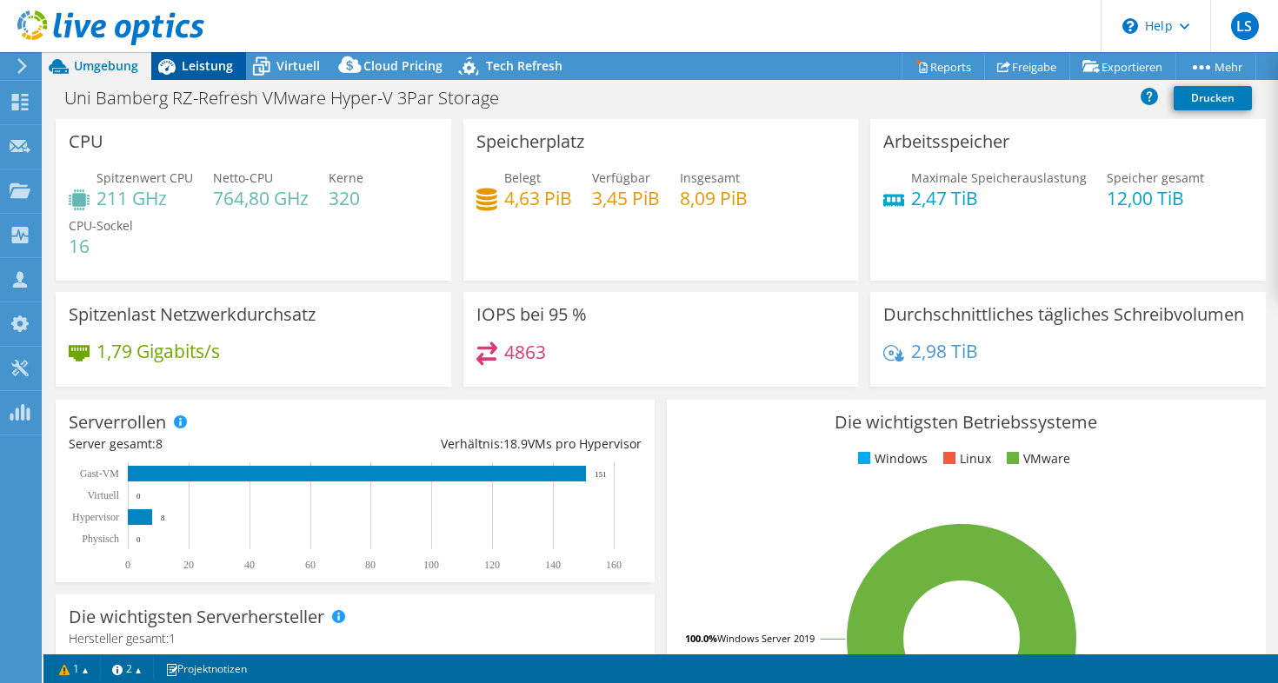
click at [189, 58] on span "Leistung" at bounding box center [207, 65] width 51 height 17
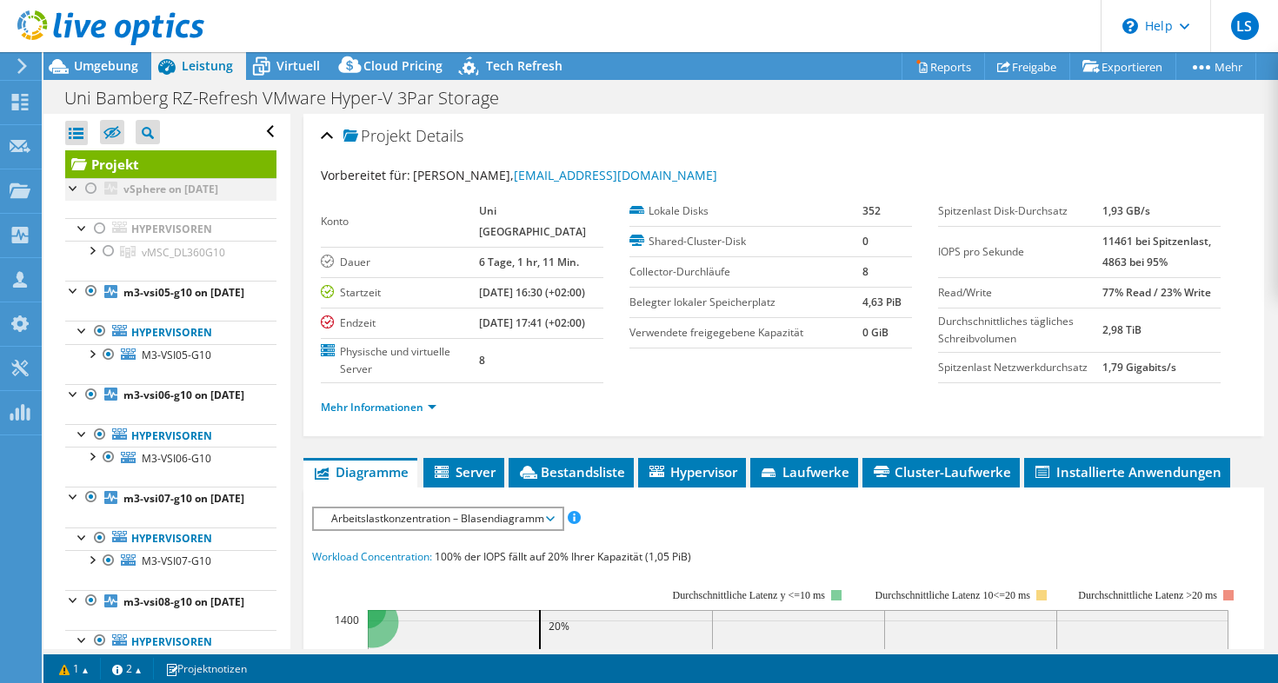
click at [93, 189] on div at bounding box center [91, 188] width 17 height 21
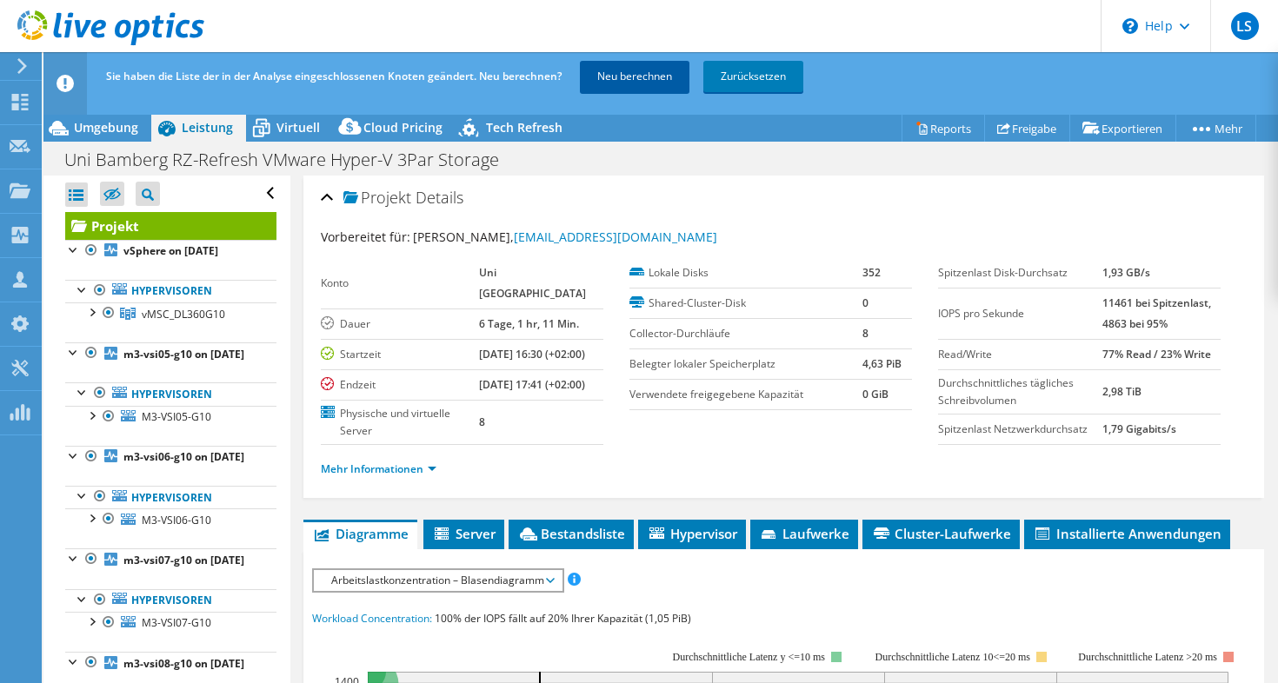
click at [635, 79] on link "Neu berechnen" at bounding box center [635, 76] width 110 height 31
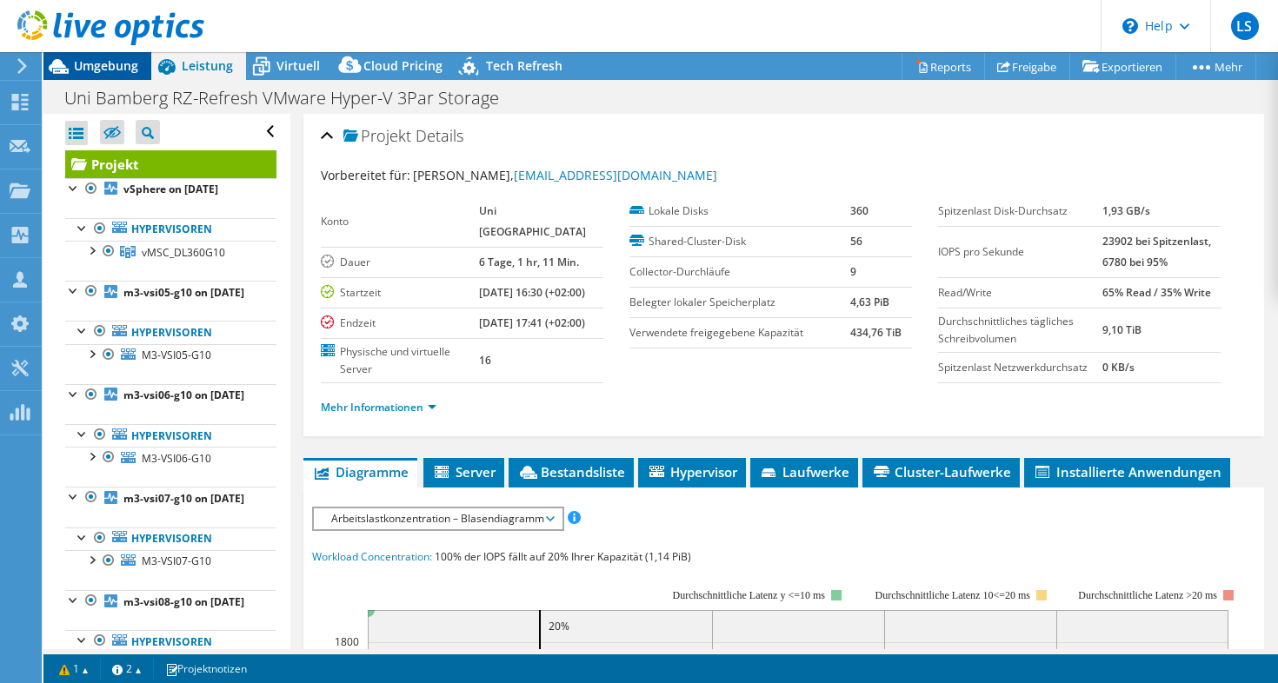
click at [100, 70] on span "Umgebung" at bounding box center [106, 65] width 64 height 17
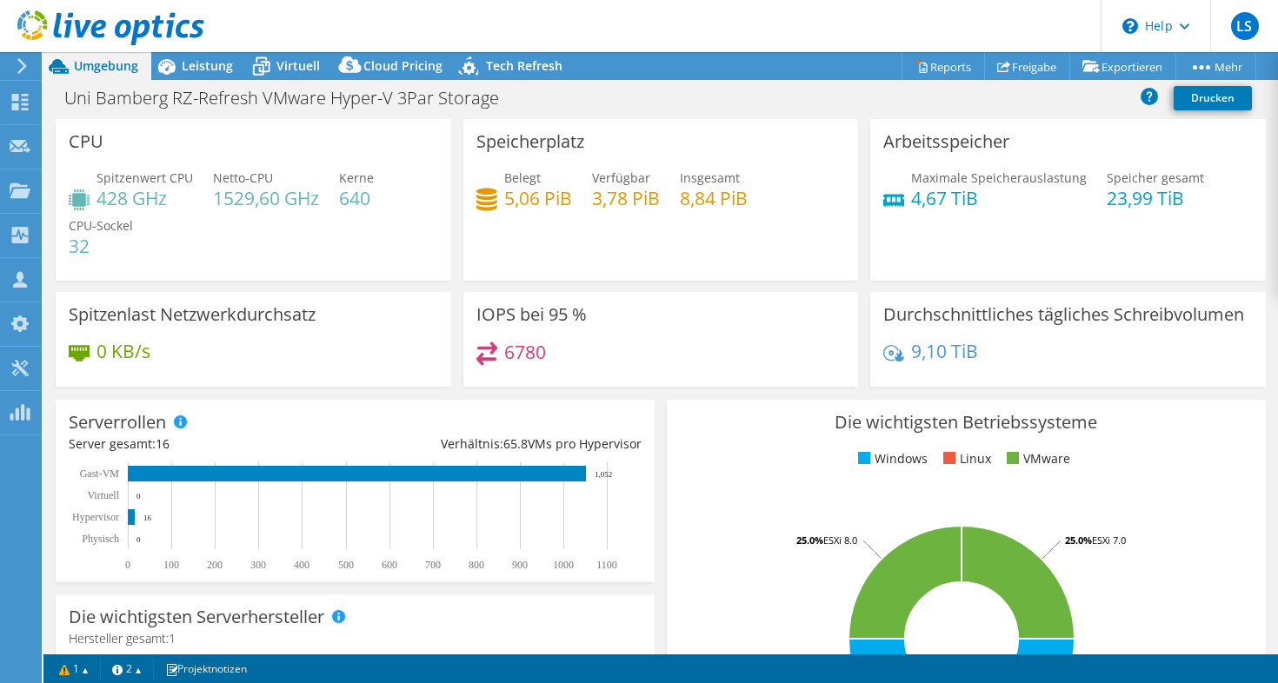
select select "USD"
